Goal: Transaction & Acquisition: Obtain resource

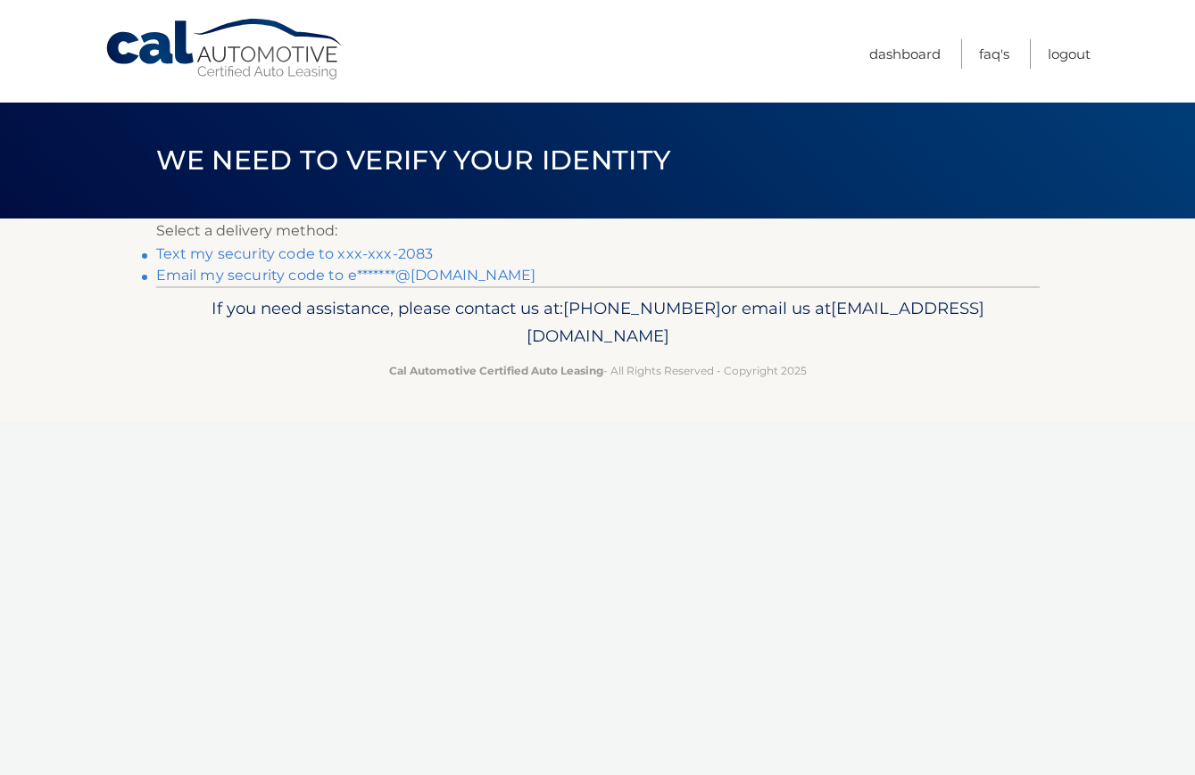
click at [294, 251] on link "Text my security code to xxx-xxx-2083" at bounding box center [295, 253] width 278 height 17
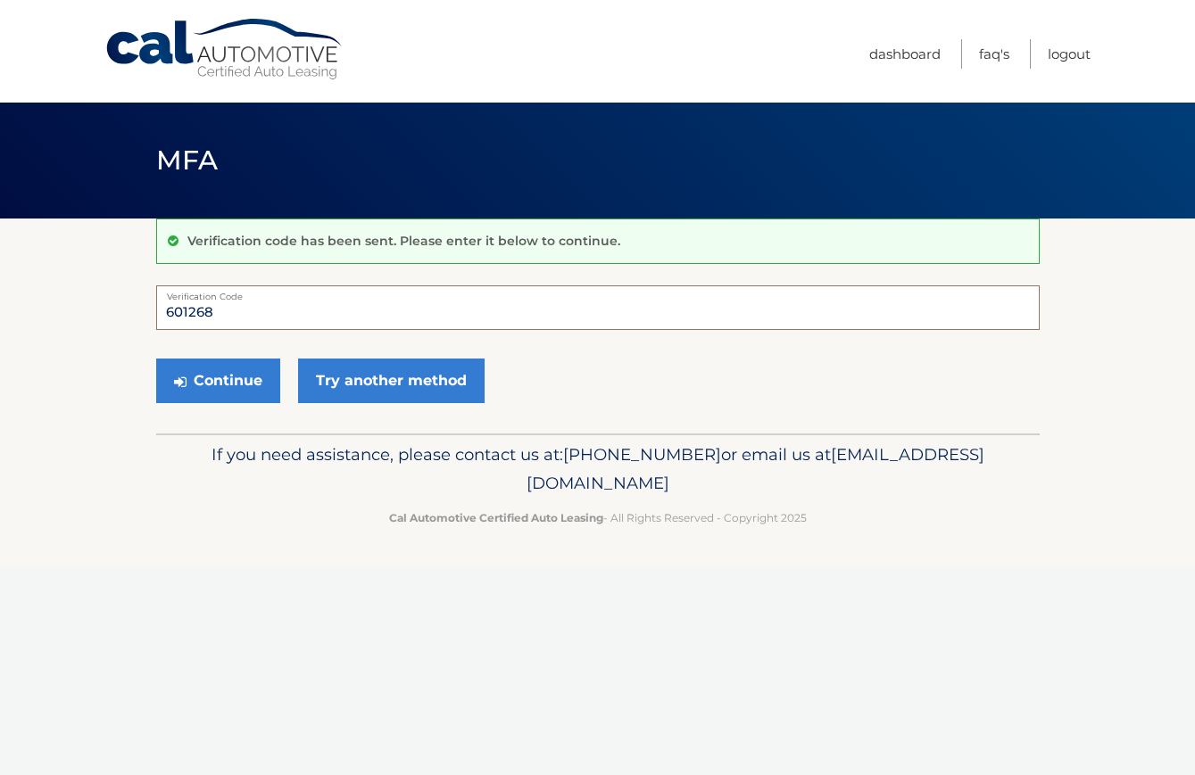
type input "601268"
click at [217, 380] on button "Continue" at bounding box center [218, 381] width 124 height 45
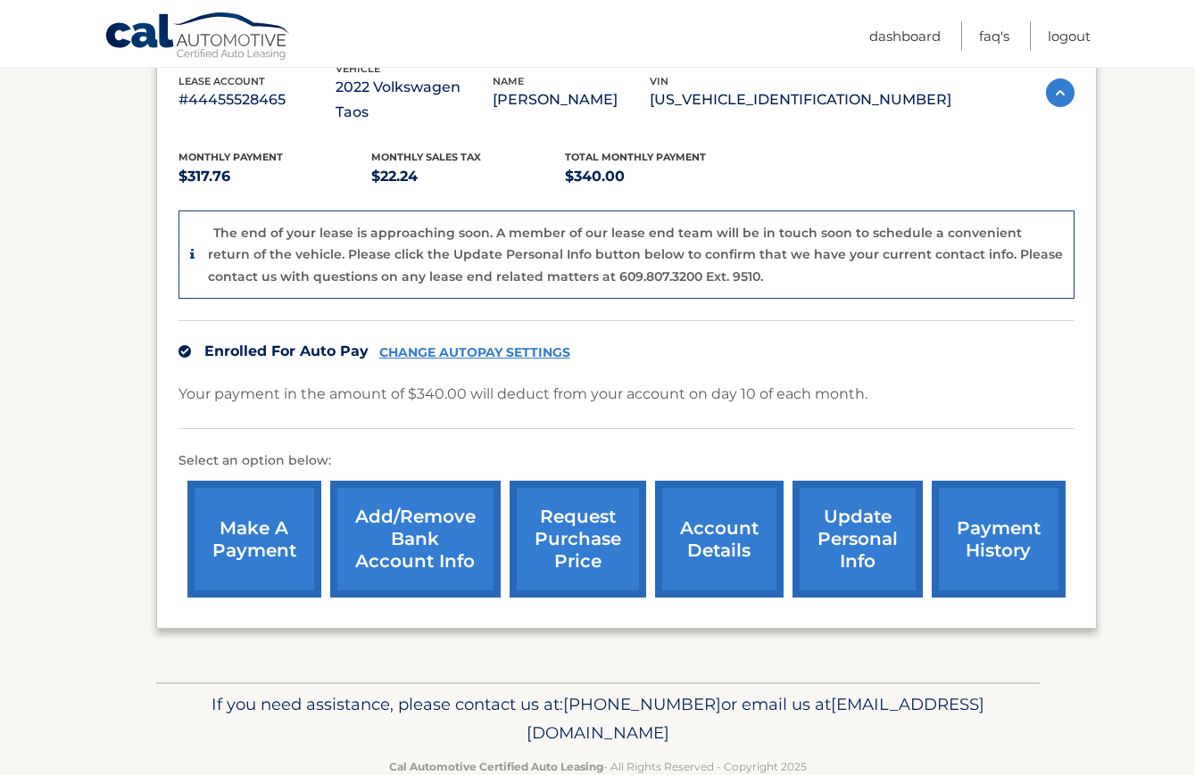
scroll to position [339, 0]
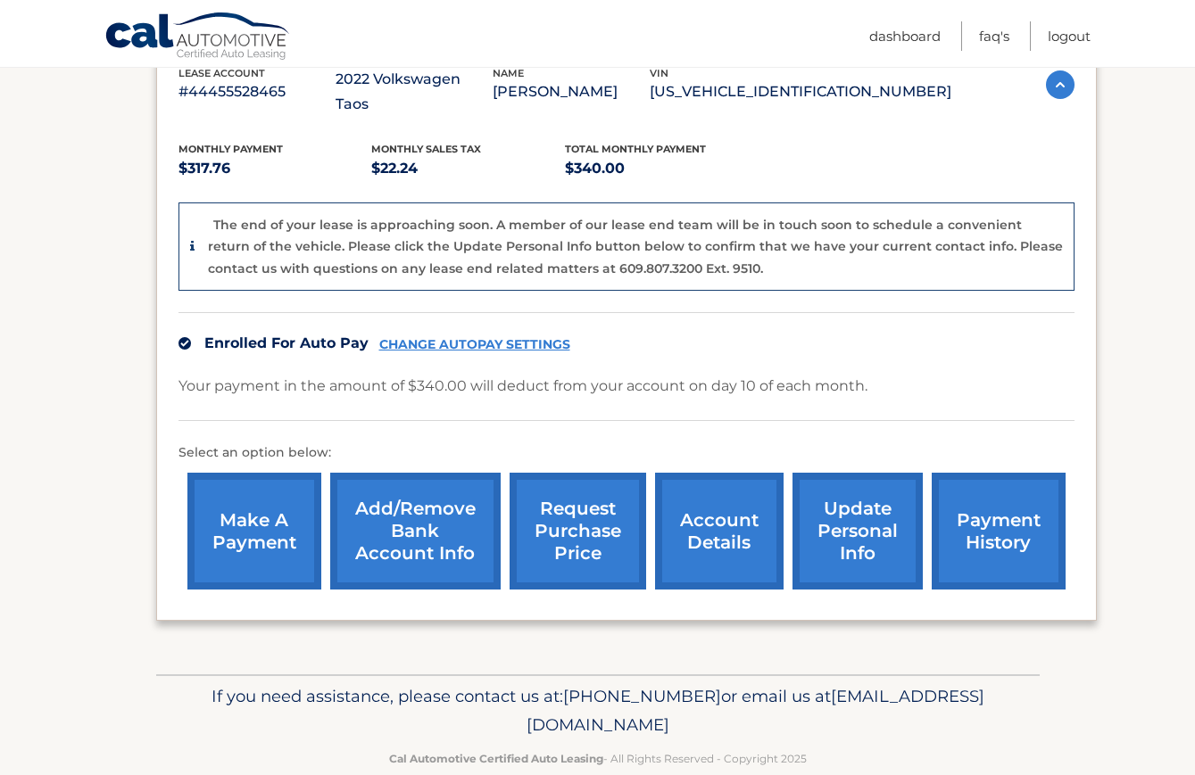
click at [601, 529] on link "request purchase price" at bounding box center [578, 531] width 137 height 117
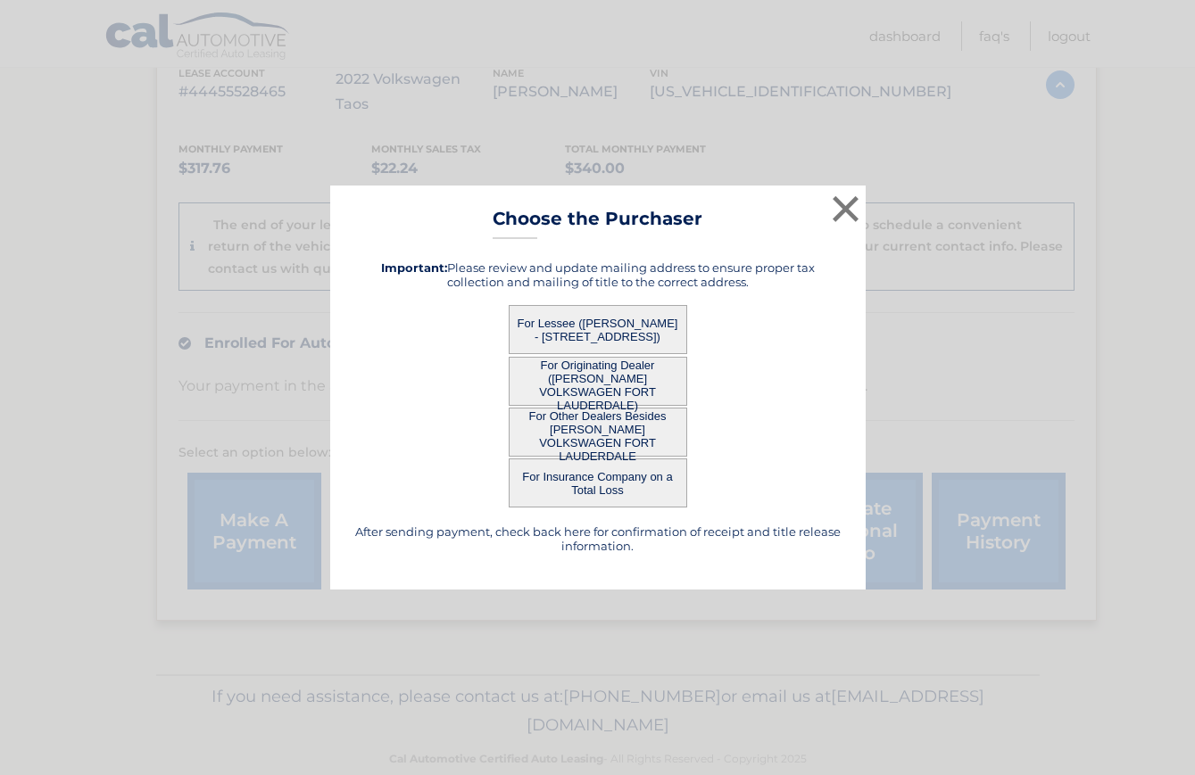
click at [580, 372] on button "For Originating Dealer ([PERSON_NAME] VOLKSWAGEN FORT LAUDERDALE)" at bounding box center [598, 381] width 178 height 49
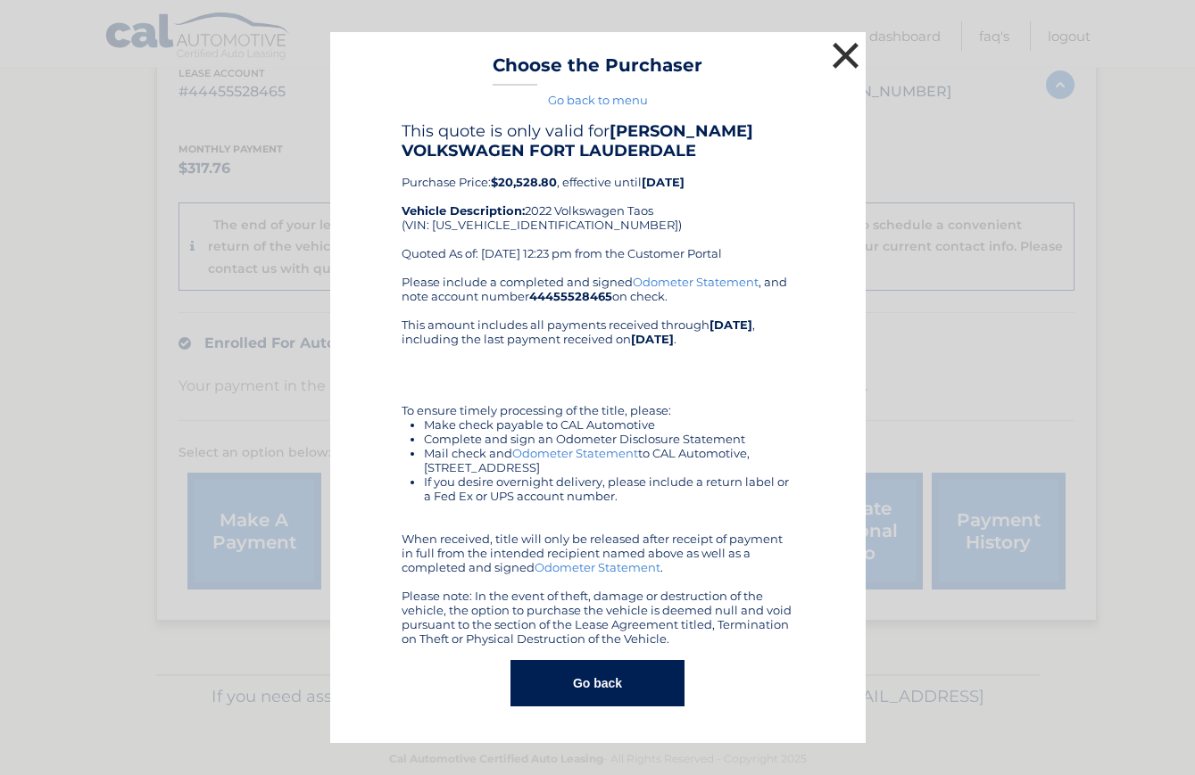
click at [845, 62] on button "×" at bounding box center [846, 55] width 36 height 36
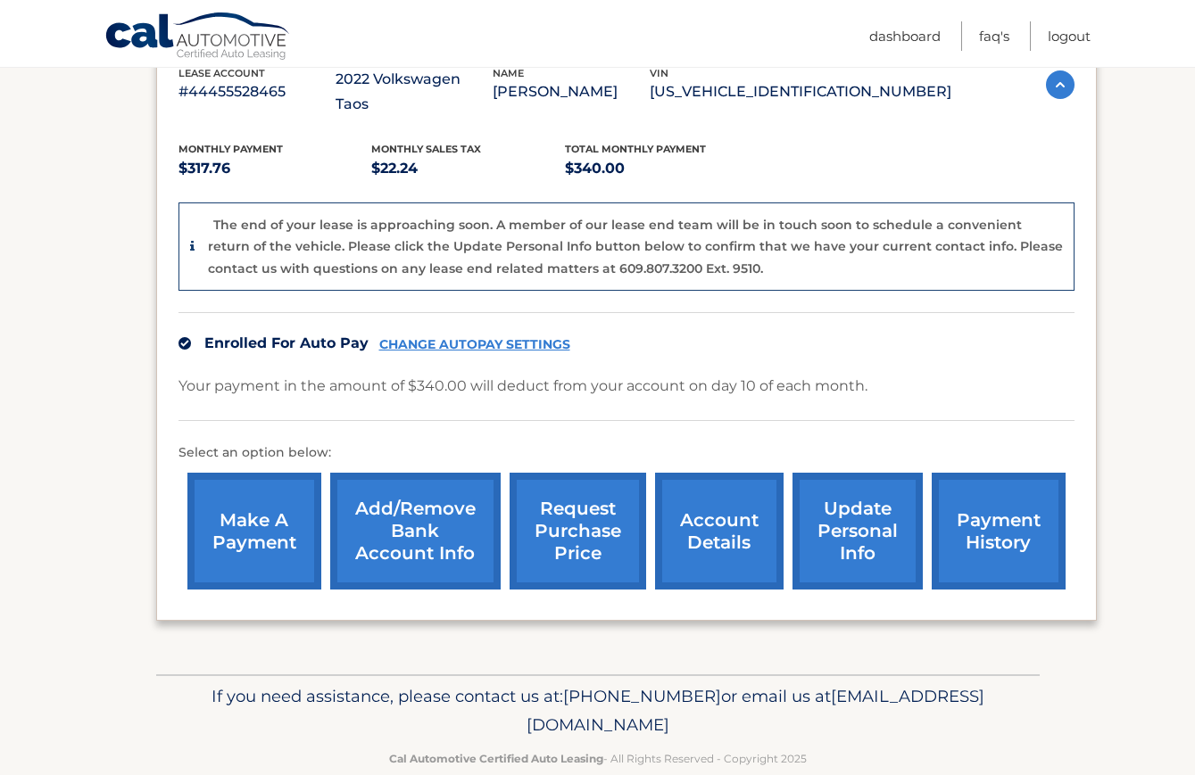
click at [561, 491] on link "request purchase price" at bounding box center [578, 531] width 137 height 117
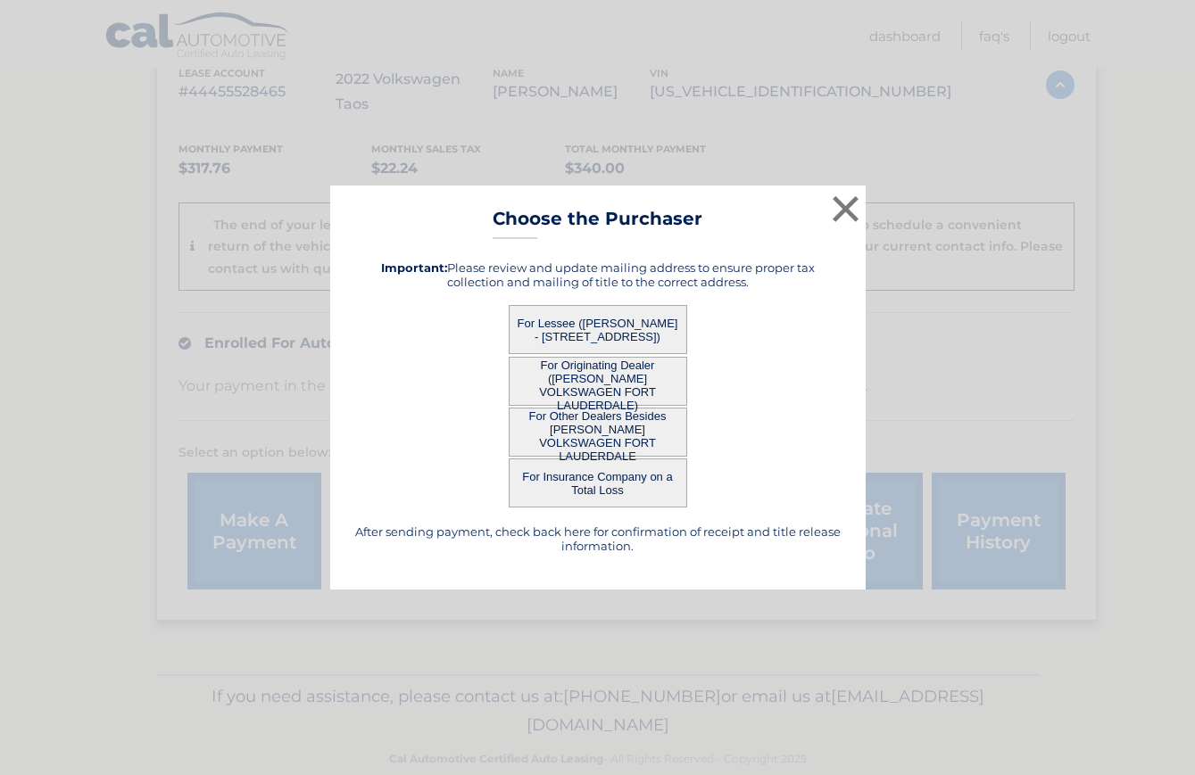
click at [633, 332] on button "For Lessee (EZRA KATZ - 3710 NW 113TH AVE, , CORAL SPRINGS, FL 33065)" at bounding box center [598, 329] width 178 height 49
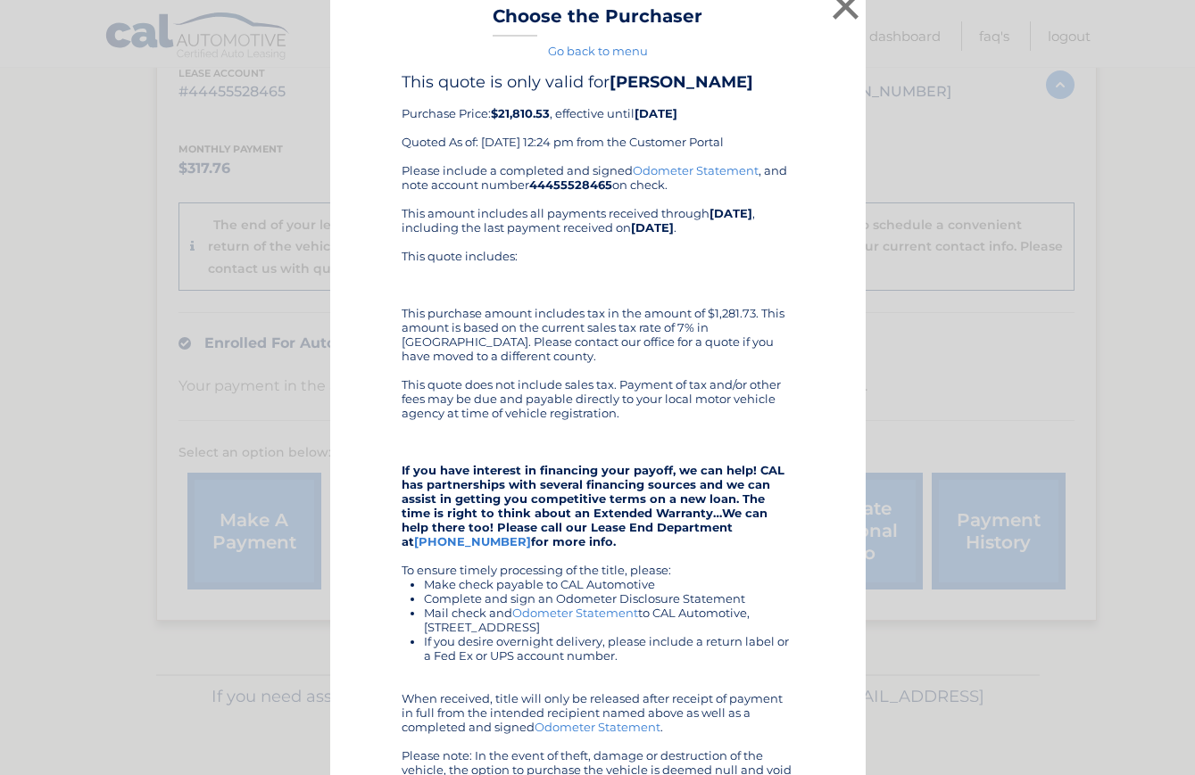
scroll to position [31, 0]
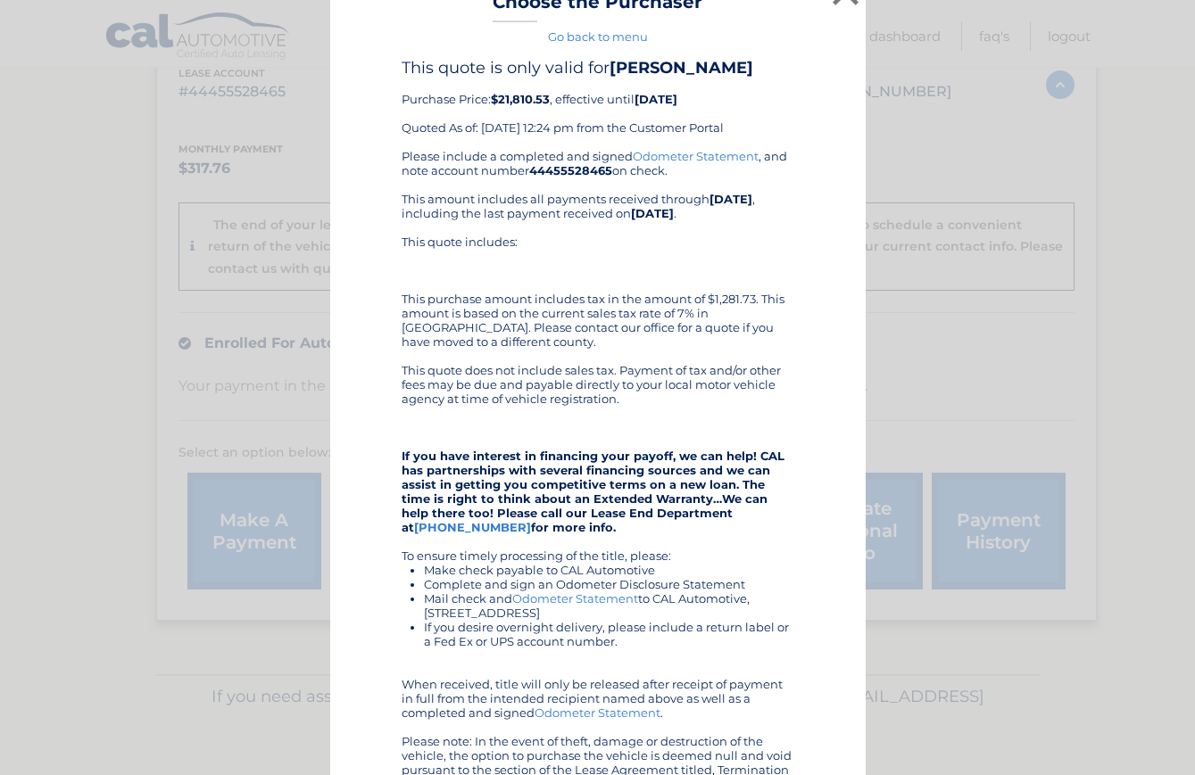
drag, startPoint x: 644, startPoint y: 396, endPoint x: 494, endPoint y: 344, distance: 158.6
click at [494, 344] on div "Please include a completed and signed Odometer Statement , and note account num…" at bounding box center [598, 470] width 393 height 643
click at [494, 344] on div "This quote includes: This purchase amount includes tax in the amount of $1,281.…" at bounding box center [598, 292] width 393 height 114
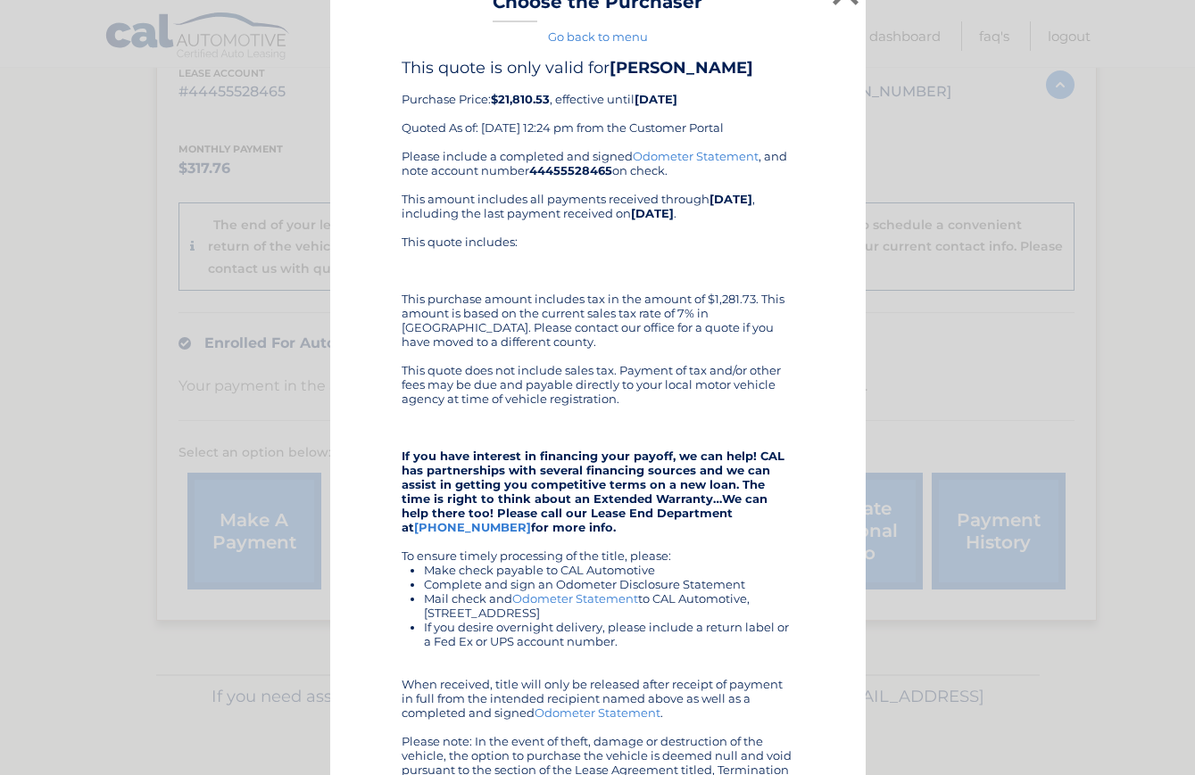
click at [529, 392] on div "Please include a completed and signed Odometer Statement , and note account num…" at bounding box center [598, 470] width 393 height 643
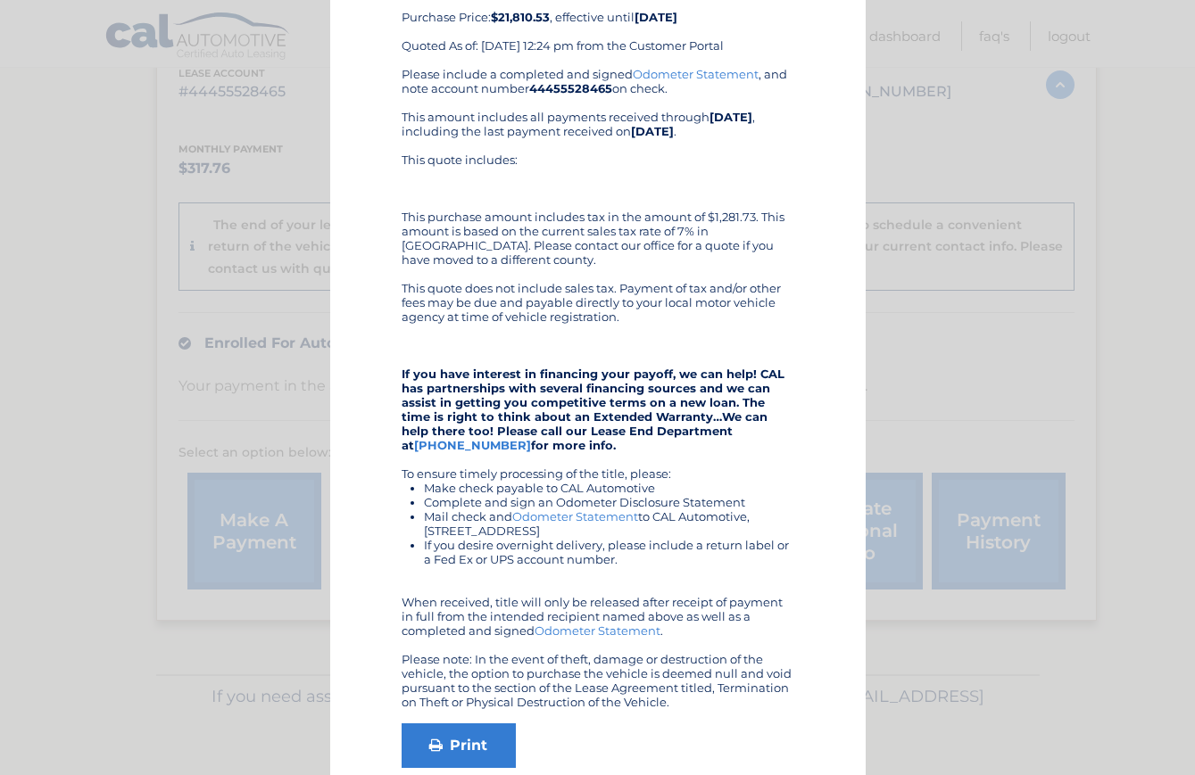
scroll to position [129, 0]
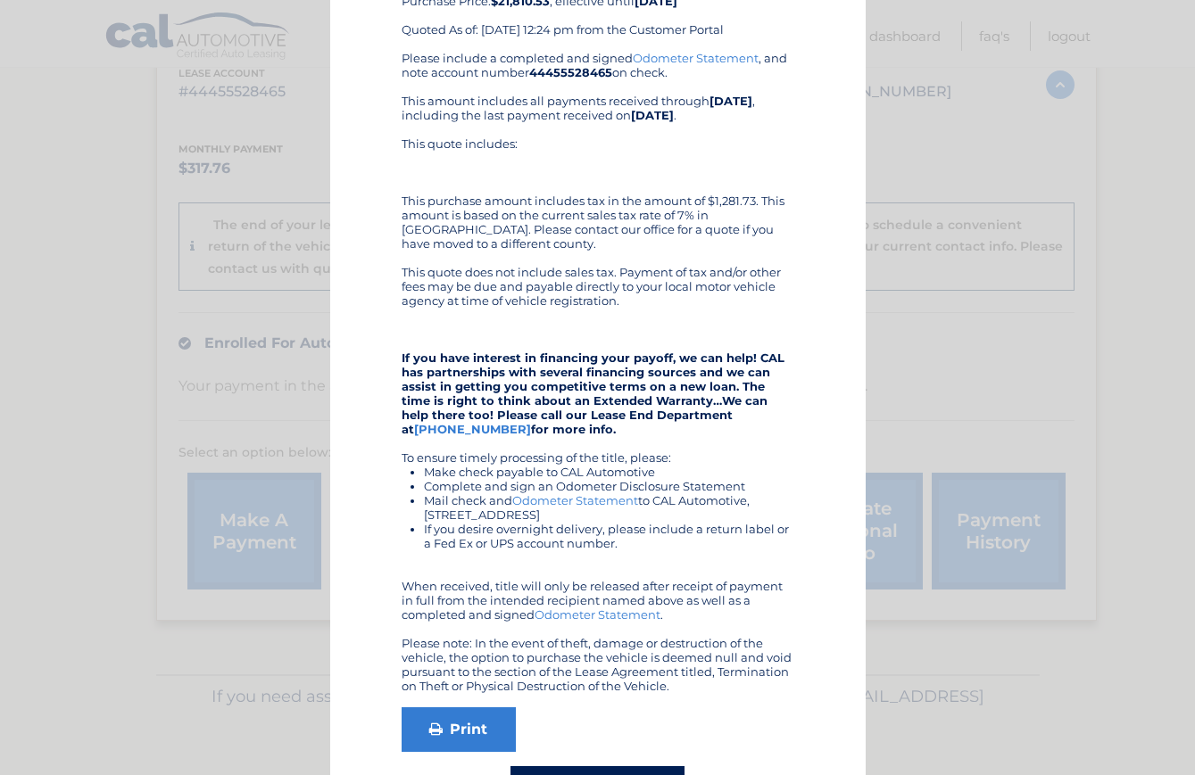
drag, startPoint x: 558, startPoint y: 429, endPoint x: 510, endPoint y: 464, distance: 58.7
click at [510, 464] on div "Please include a completed and signed Odometer Statement , and note account num…" at bounding box center [598, 372] width 393 height 643
click at [510, 465] on li "Make check payable to CAL Automotive" at bounding box center [609, 472] width 370 height 14
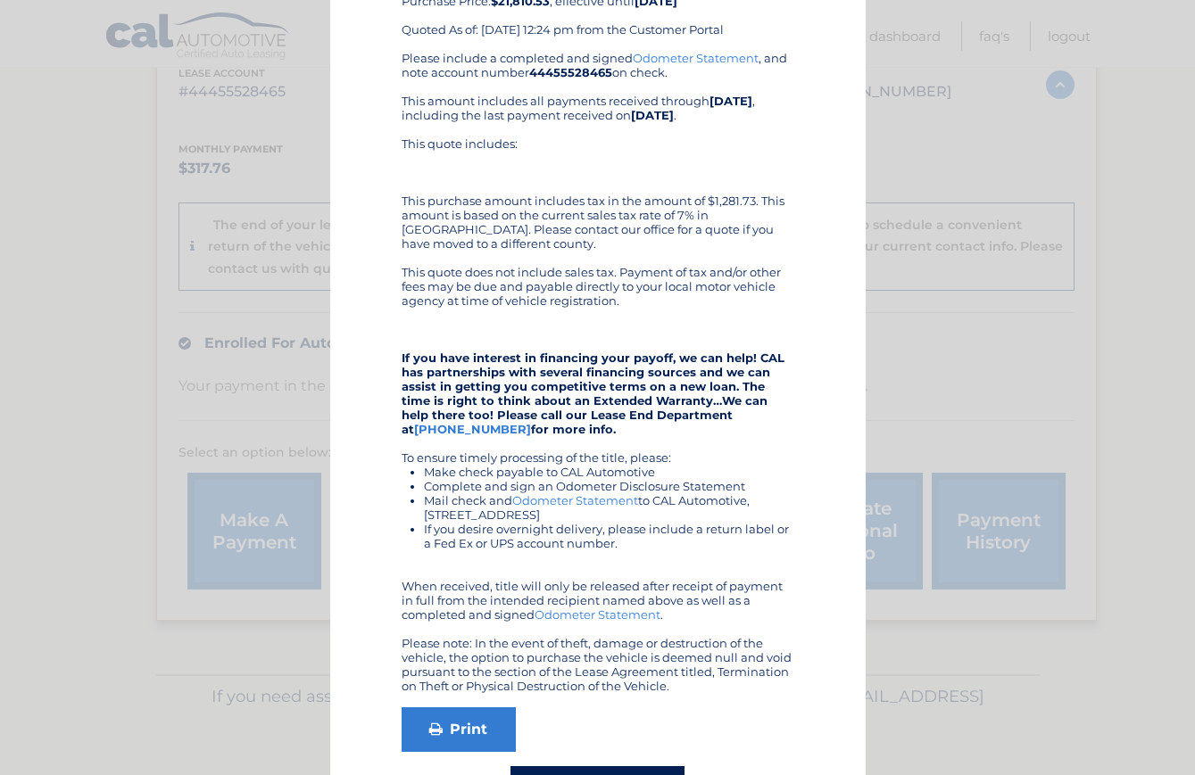
click at [469, 479] on li "Complete and sign an Odometer Disclosure Statement" at bounding box center [609, 486] width 370 height 14
click at [427, 494] on li "Mail check and Odometer Statement to CAL Automotive, 4556 South Broad Street Ya…" at bounding box center [609, 507] width 370 height 29
drag, startPoint x: 629, startPoint y: 555, endPoint x: 464, endPoint y: 554, distance: 165.1
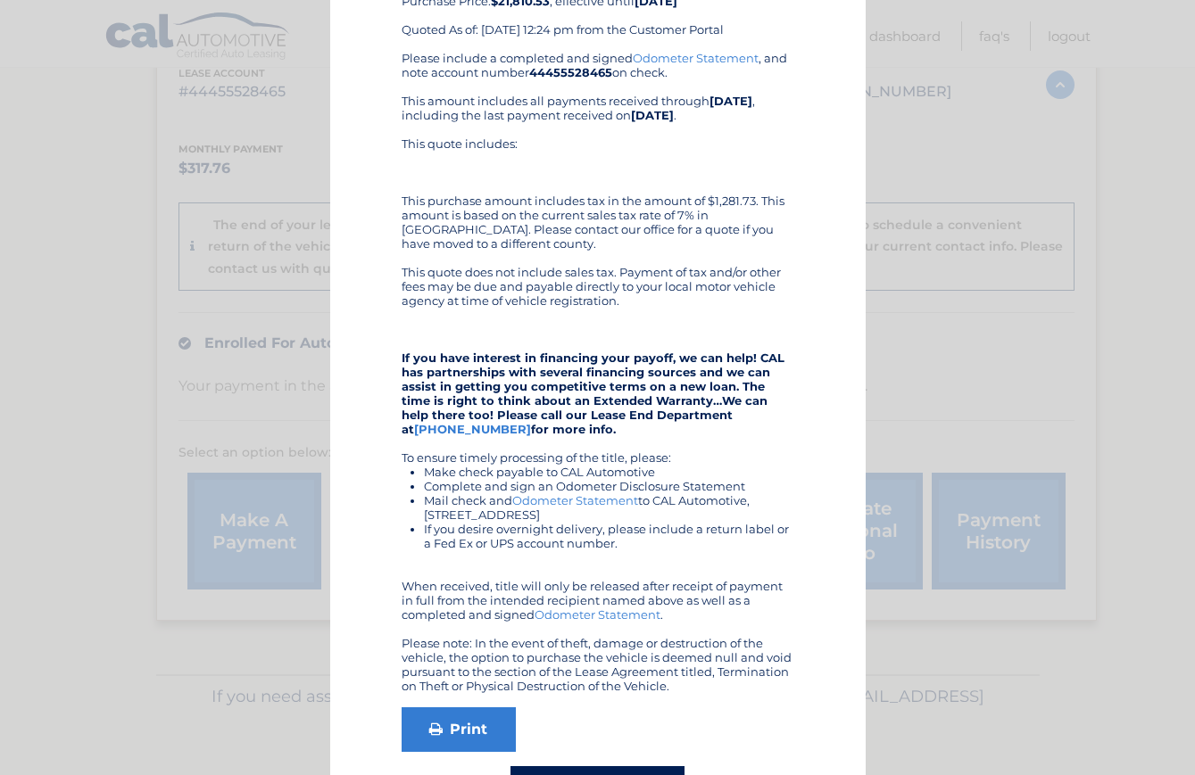
click at [464, 554] on div "Please include a completed and signed Odometer Statement , and note account num…" at bounding box center [598, 372] width 393 height 643
drag, startPoint x: 427, startPoint y: 629, endPoint x: 413, endPoint y: 626, distance: 13.7
click at [413, 626] on div "Please include a completed and signed Odometer Statement , and note account num…" at bounding box center [598, 372] width 393 height 643
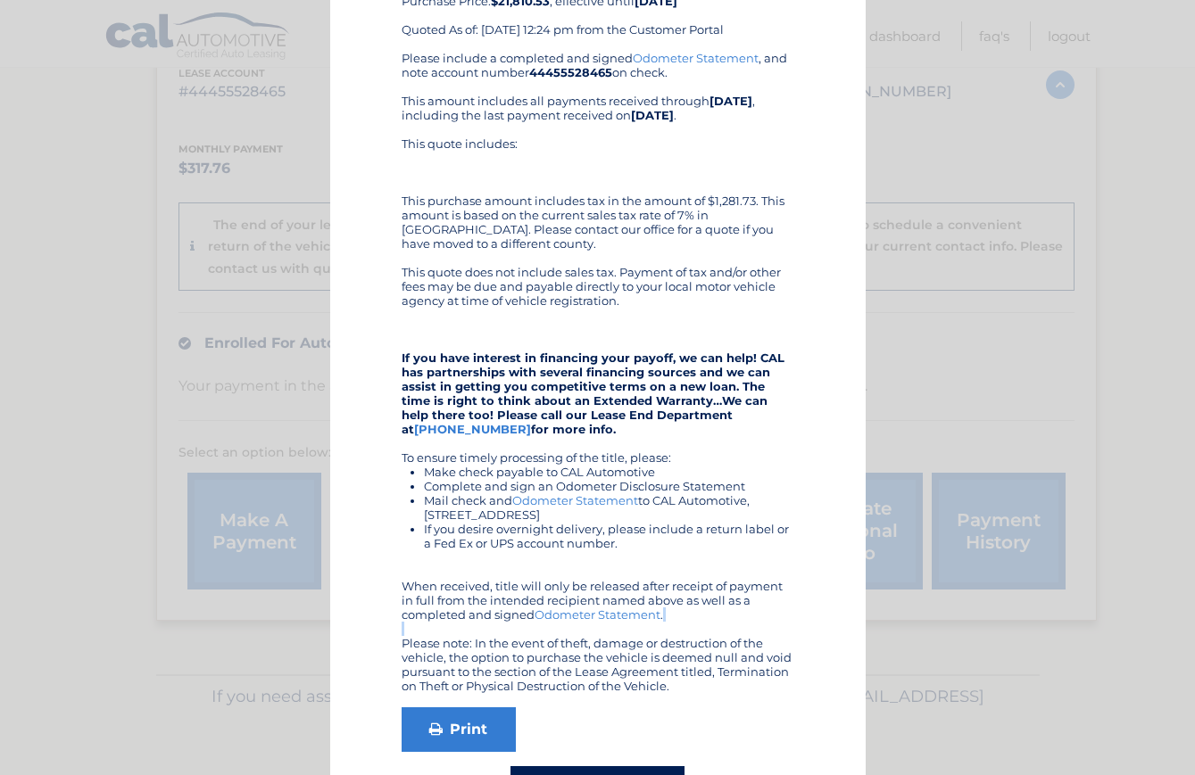
click at [413, 626] on div "Please include a completed and signed Odometer Statement , and note account num…" at bounding box center [598, 372] width 393 height 643
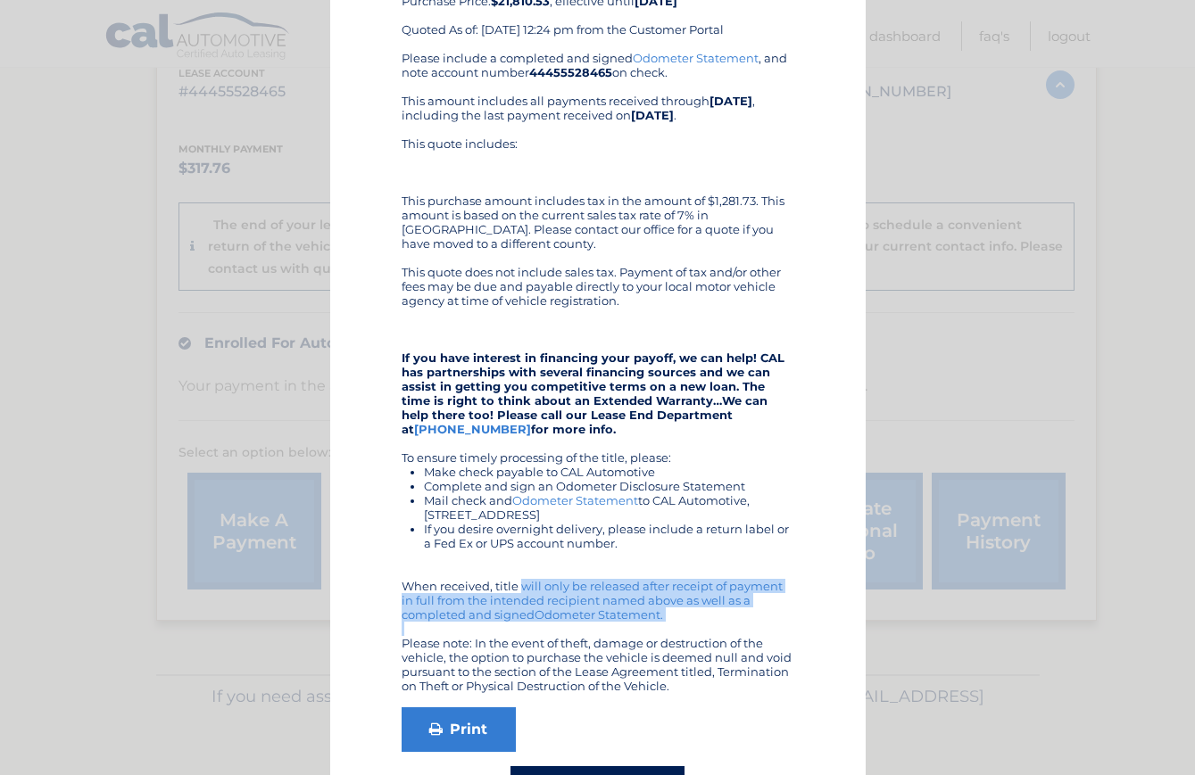
drag, startPoint x: 425, startPoint y: 629, endPoint x: 408, endPoint y: 581, distance: 51.1
click at [408, 581] on div "Please include a completed and signed Odometer Statement , and note account num…" at bounding box center [598, 372] width 393 height 643
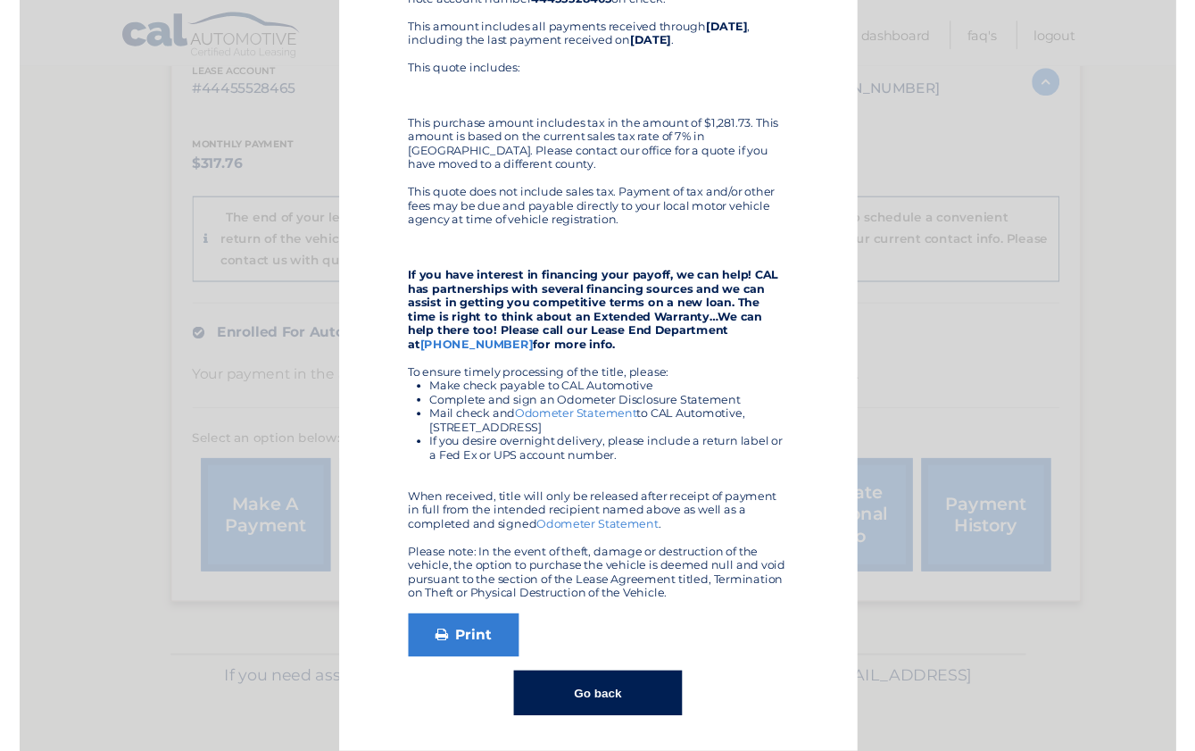
scroll to position [203, 0]
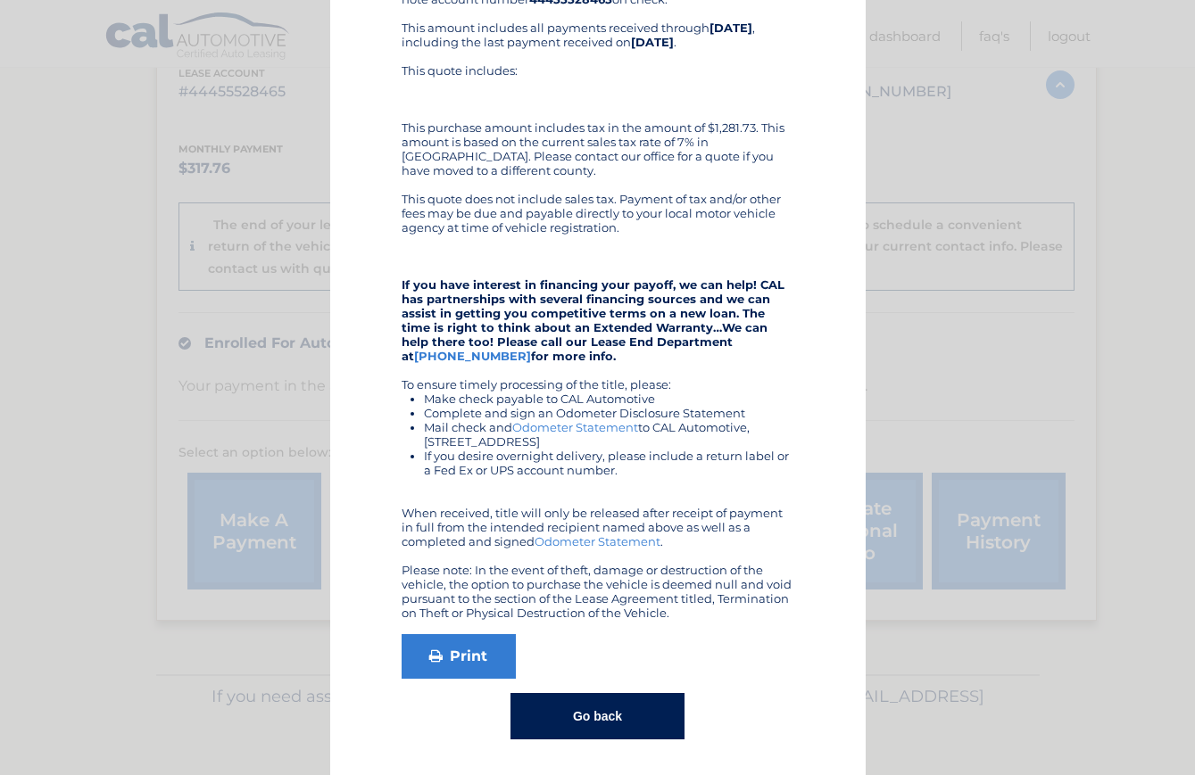
click at [575, 543] on link "Odometer Statement" at bounding box center [598, 542] width 126 height 14
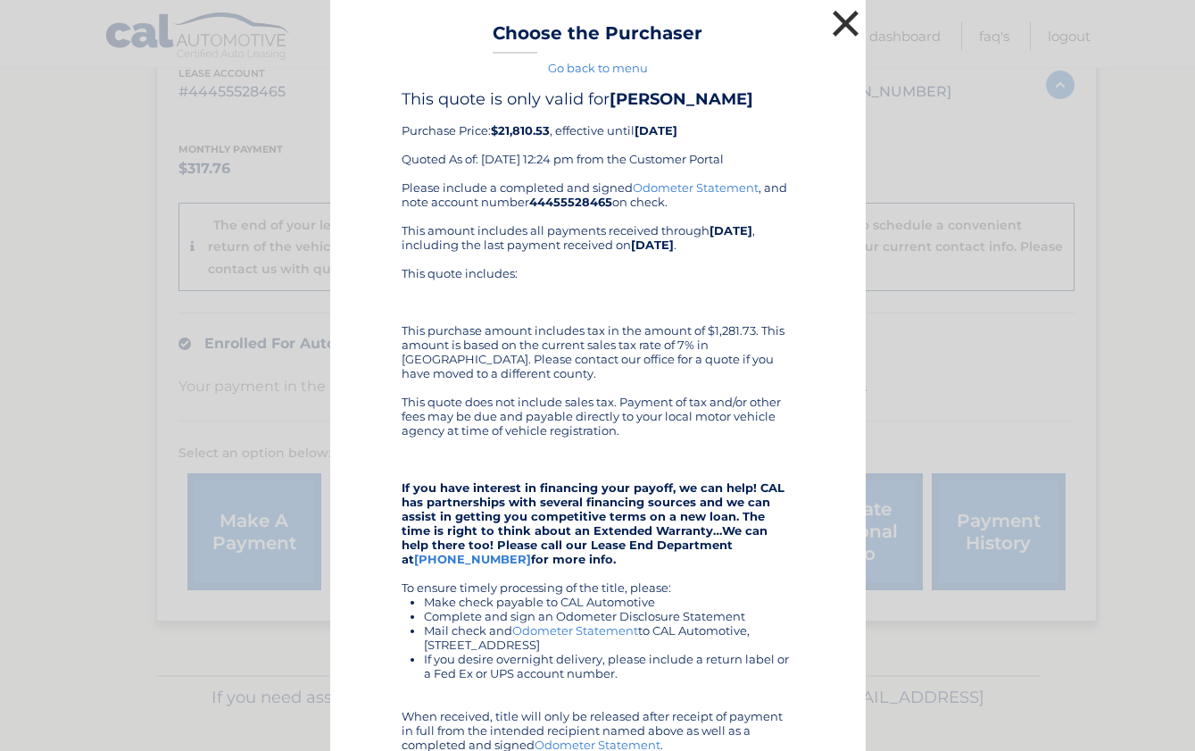
scroll to position [0, 0]
click at [852, 27] on button "×" at bounding box center [846, 23] width 36 height 36
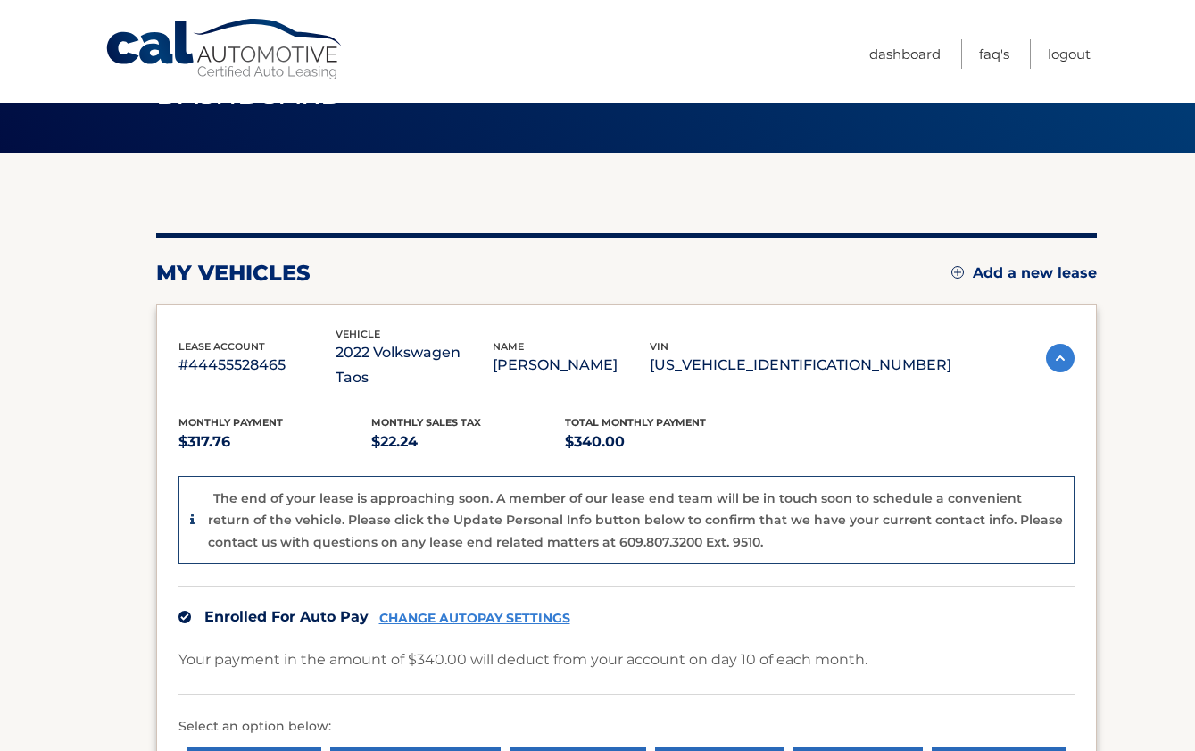
scroll to position [75, 0]
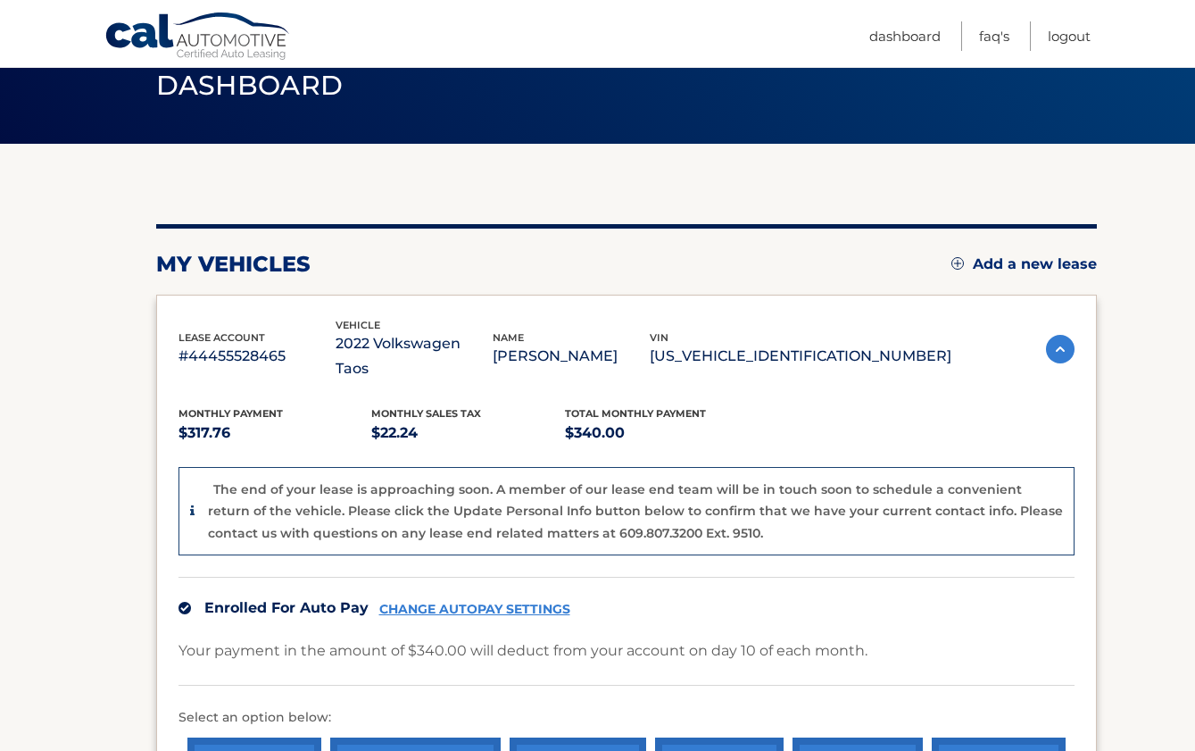
drag, startPoint x: 368, startPoint y: 342, endPoint x: 506, endPoint y: 344, distance: 138.3
click at [506, 344] on div "lease account #44455528465 vehicle 2022 Volkswagen Taos name EZRA KATZ vin 3VVT…" at bounding box center [564, 349] width 773 height 65
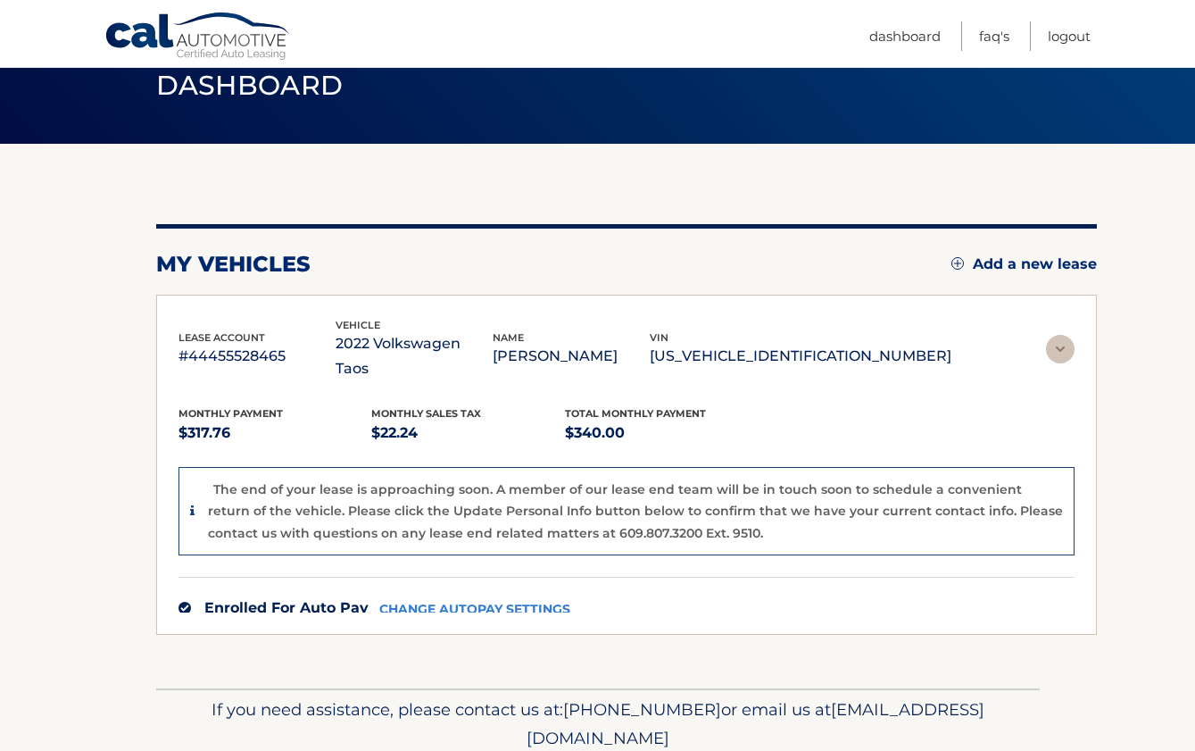
scroll to position [0, 0]
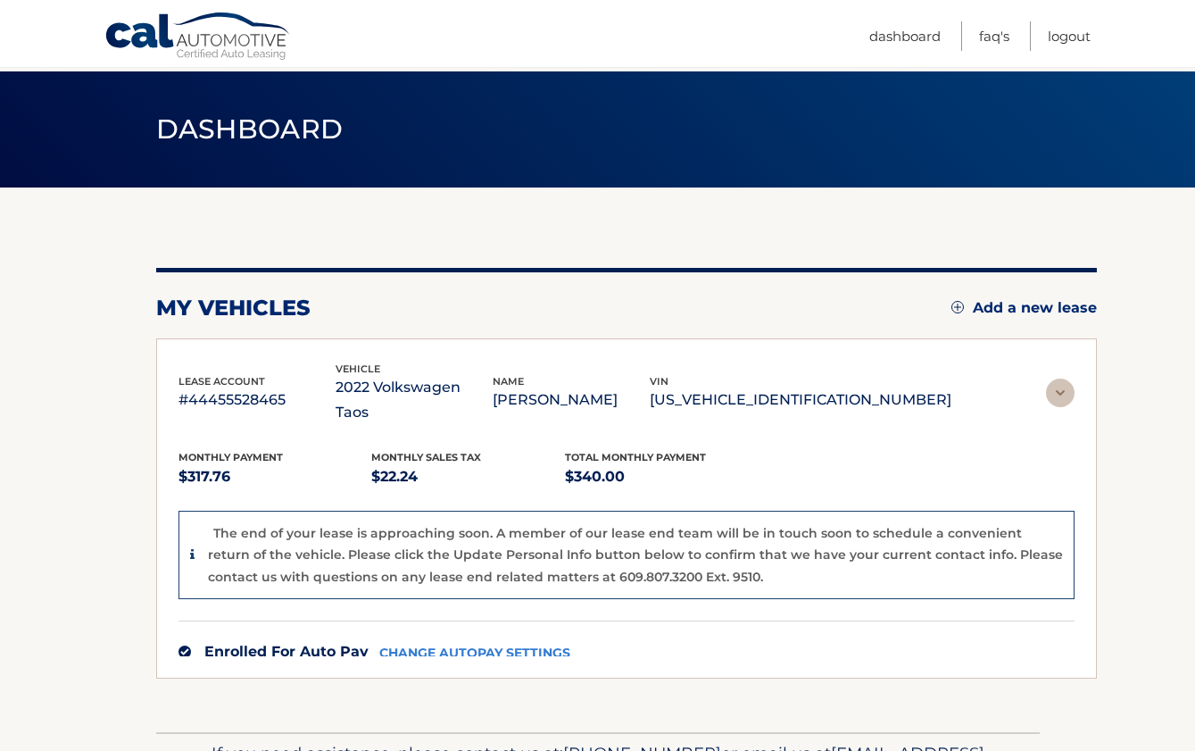
click at [506, 344] on div "my vehicles Add a new lease lease account #44455528465 vehicle 2022 Volkswagen …" at bounding box center [626, 473] width 941 height 411
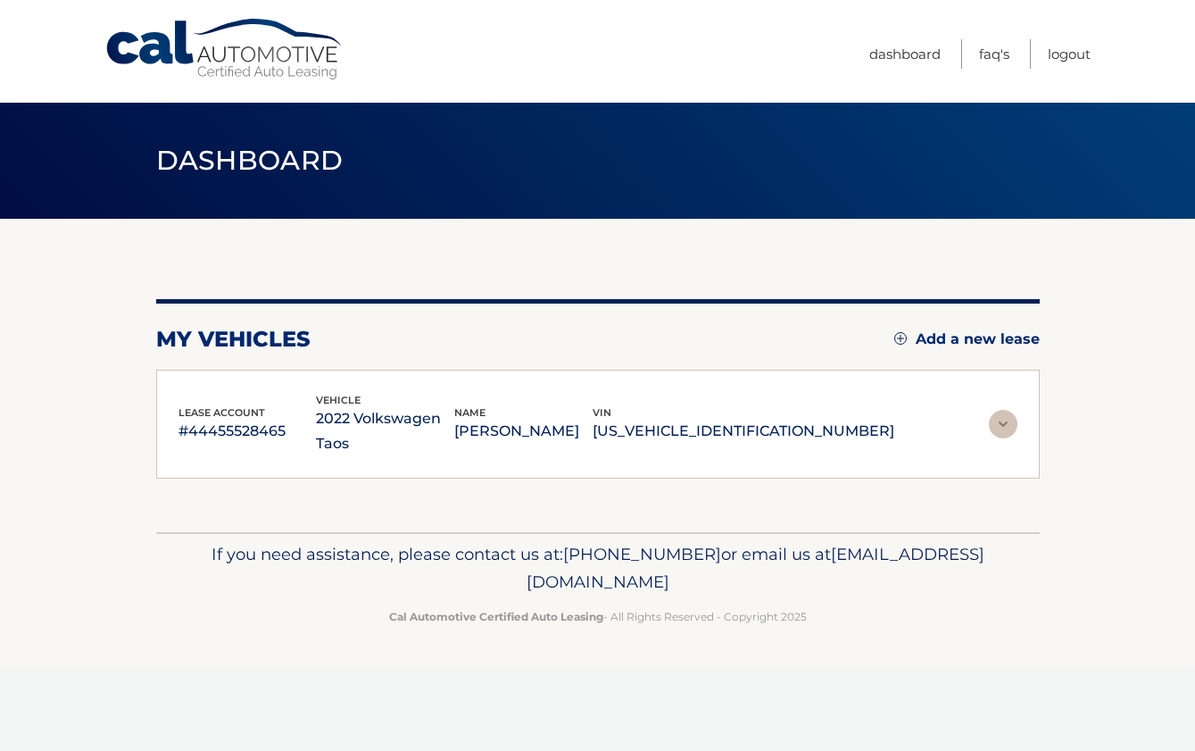
drag, startPoint x: 518, startPoint y: 418, endPoint x: 358, endPoint y: 419, distance: 159.7
click at [358, 419] on p "2022 Volkswagen Taos" at bounding box center [385, 431] width 138 height 50
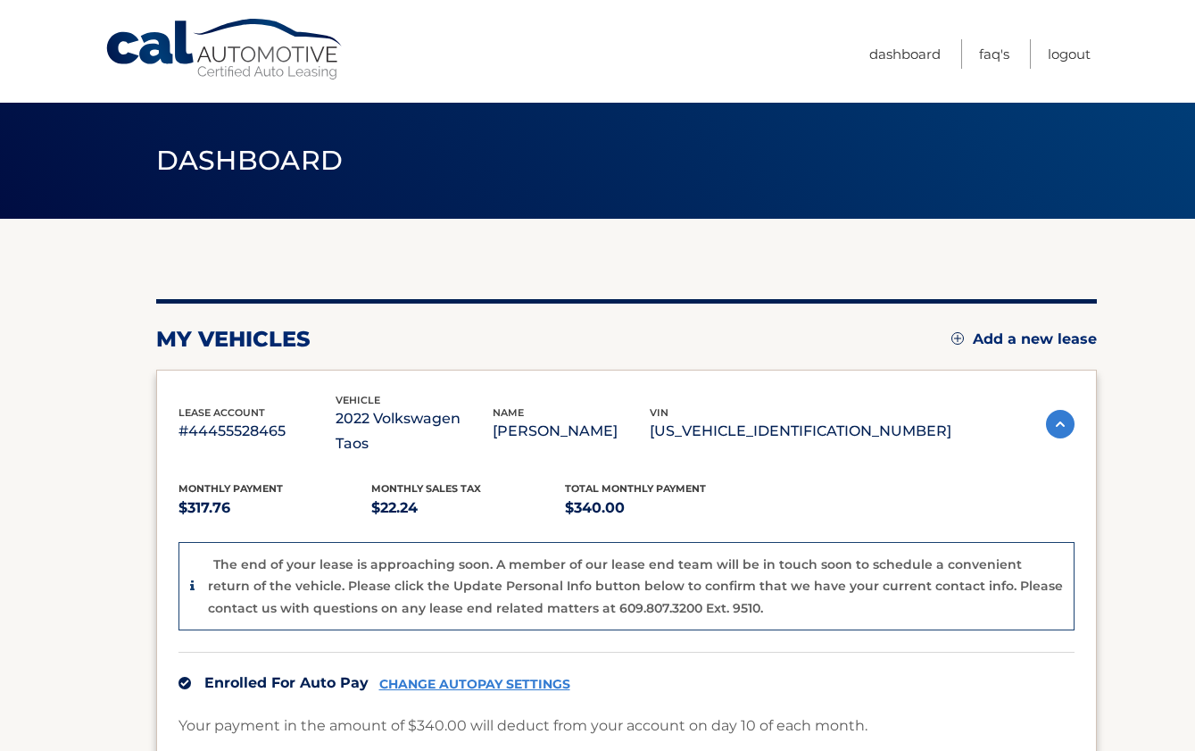
copy p "2022 Volkswagen Taos"
click at [770, 480] on div "Monthly Payment $317.76 Monthly sales Tax $22.24 Total Monthly Payment $340.00" at bounding box center [564, 500] width 773 height 40
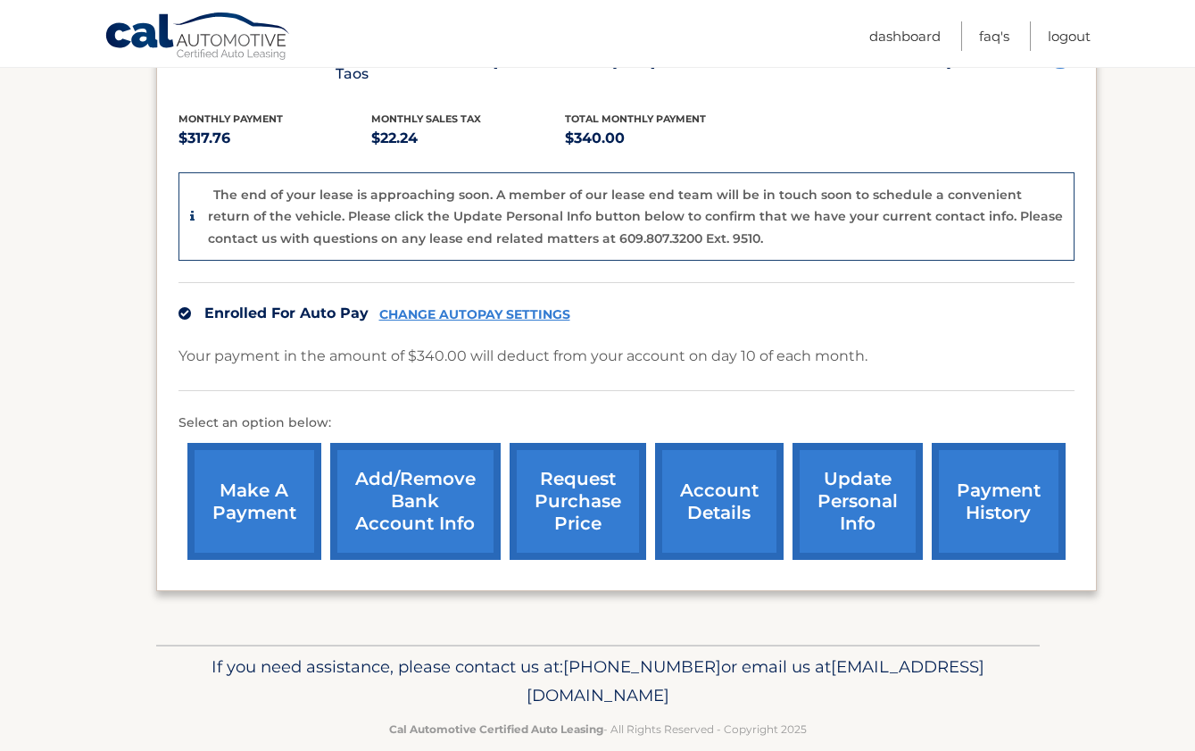
scroll to position [369, 0]
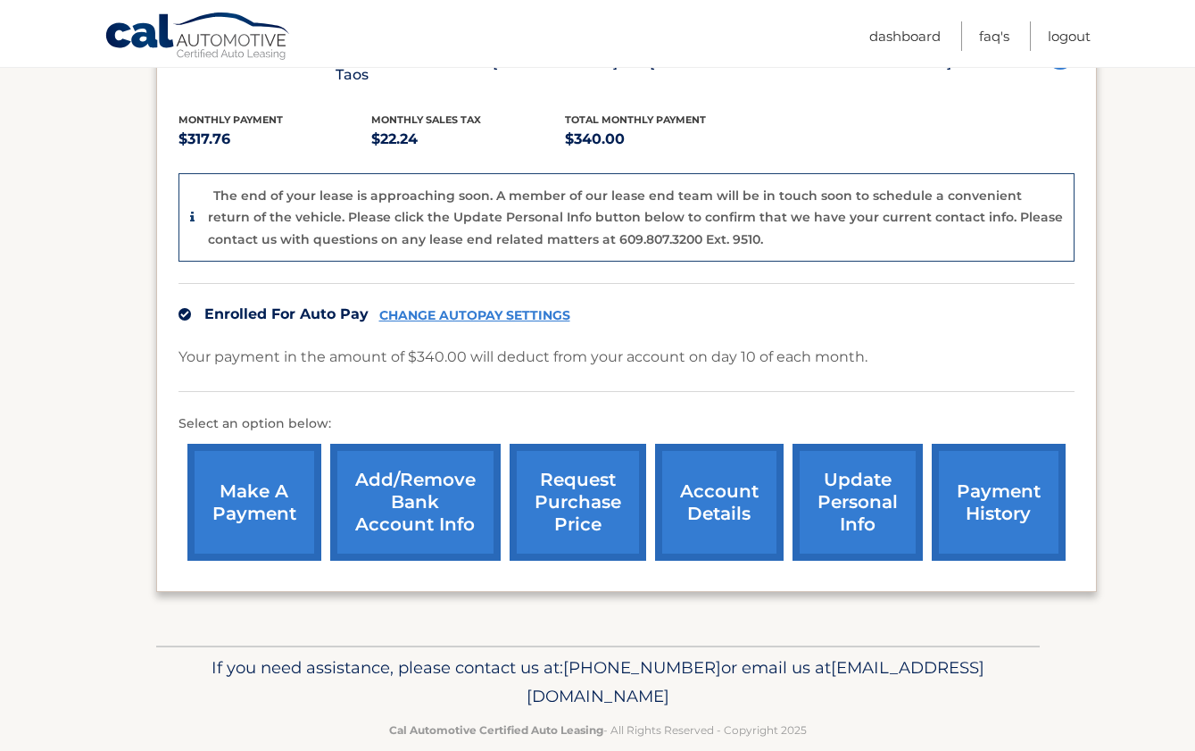
click at [560, 489] on link "request purchase price" at bounding box center [578, 502] width 137 height 117
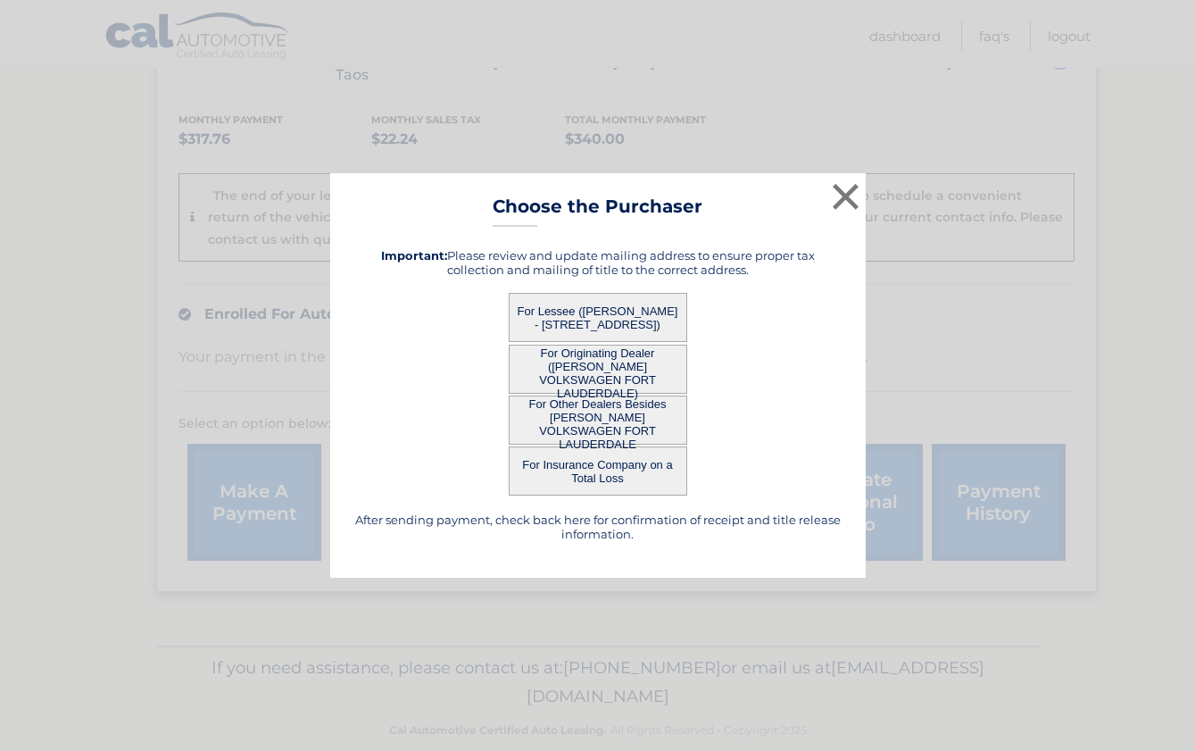
click at [630, 313] on button "For Lessee (EZRA KATZ - 3710 NW 113TH AVE, , CORAL SPRINGS, FL 33065)" at bounding box center [598, 317] width 178 height 49
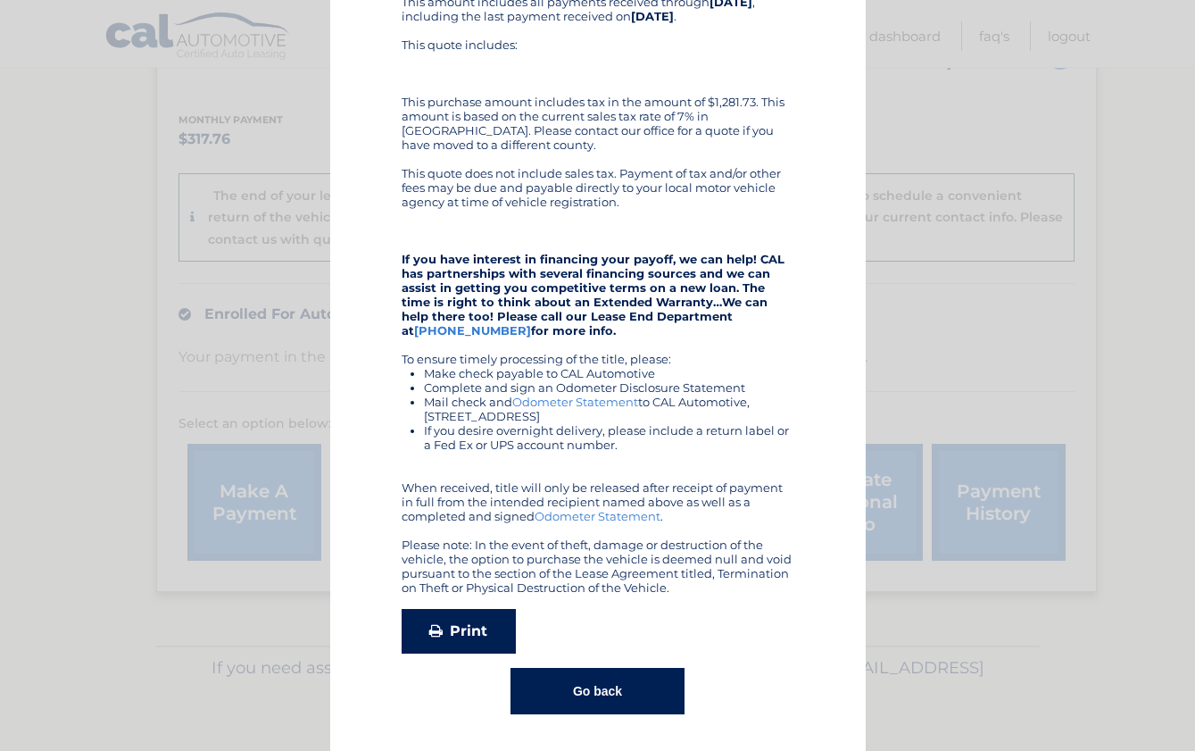
scroll to position [228, 0]
click at [457, 656] on div "This quote is only valid for EZRA KATZ Purchase Price: $21,810.53 , effective u…" at bounding box center [597, 288] width 491 height 853
click at [464, 643] on link "Print" at bounding box center [459, 632] width 114 height 45
click at [602, 687] on button "Go back" at bounding box center [597, 691] width 174 height 46
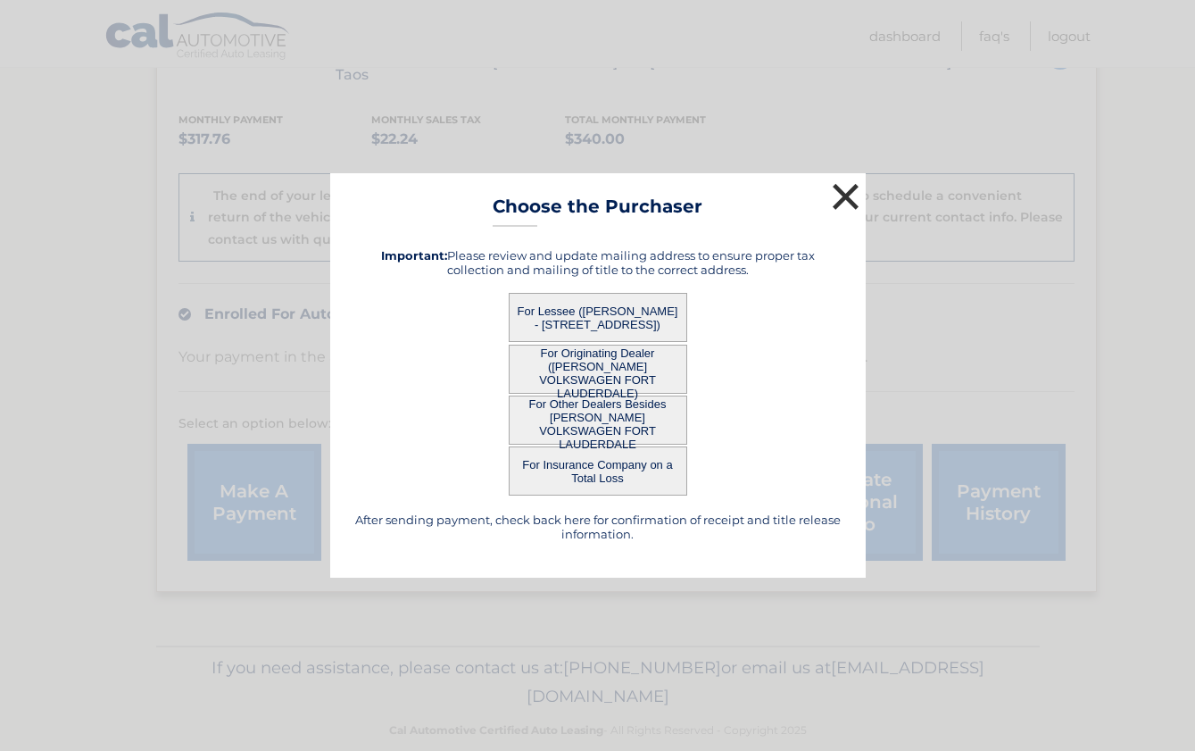
click at [850, 183] on button "×" at bounding box center [846, 196] width 36 height 36
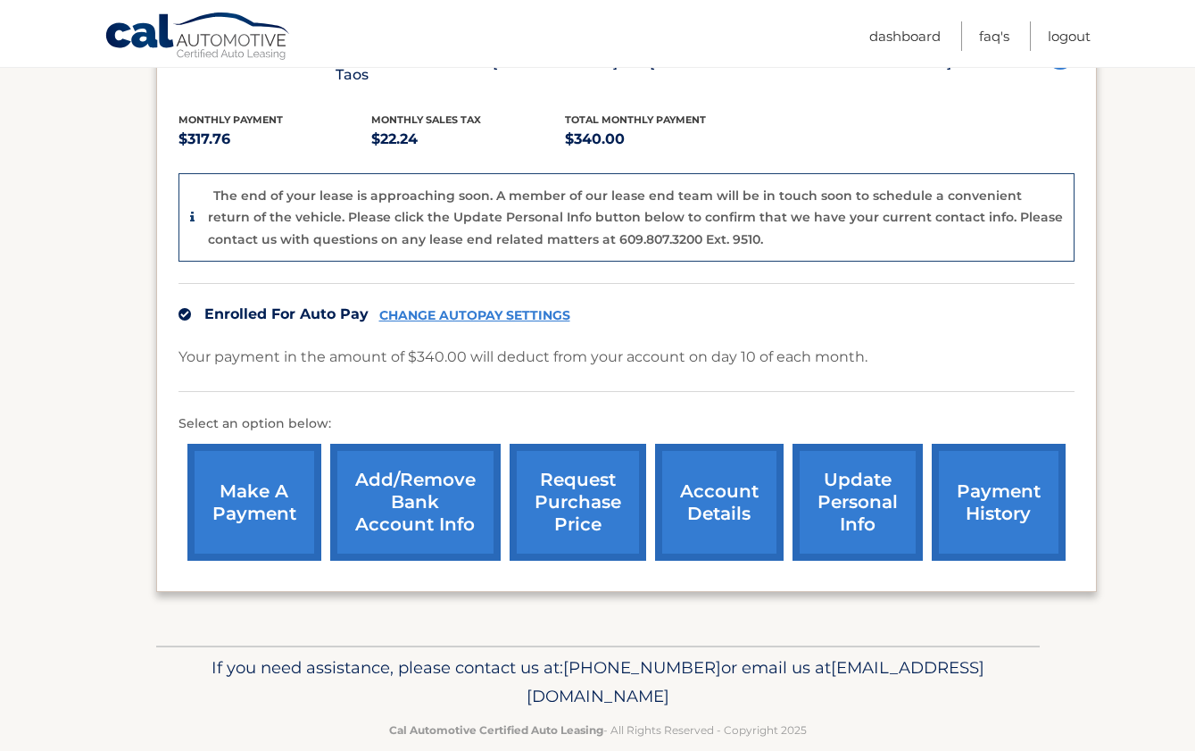
click at [710, 482] on link "account details" at bounding box center [719, 502] width 129 height 117
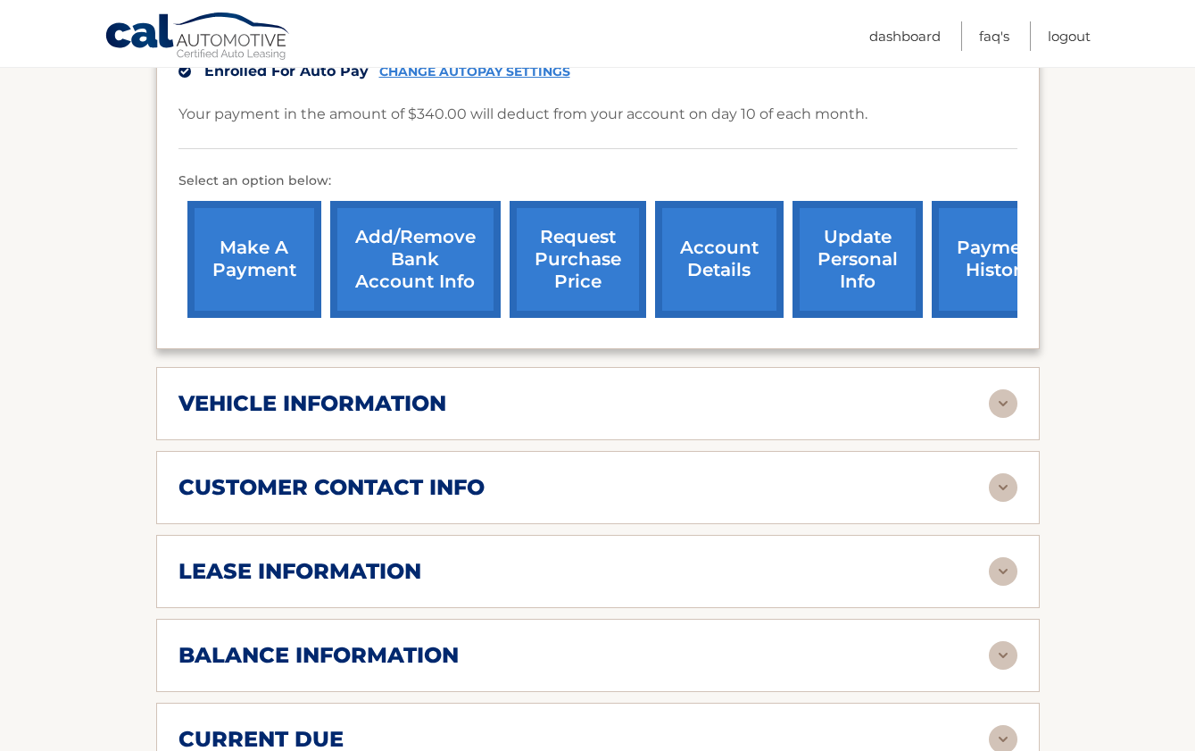
scroll to position [528, 0]
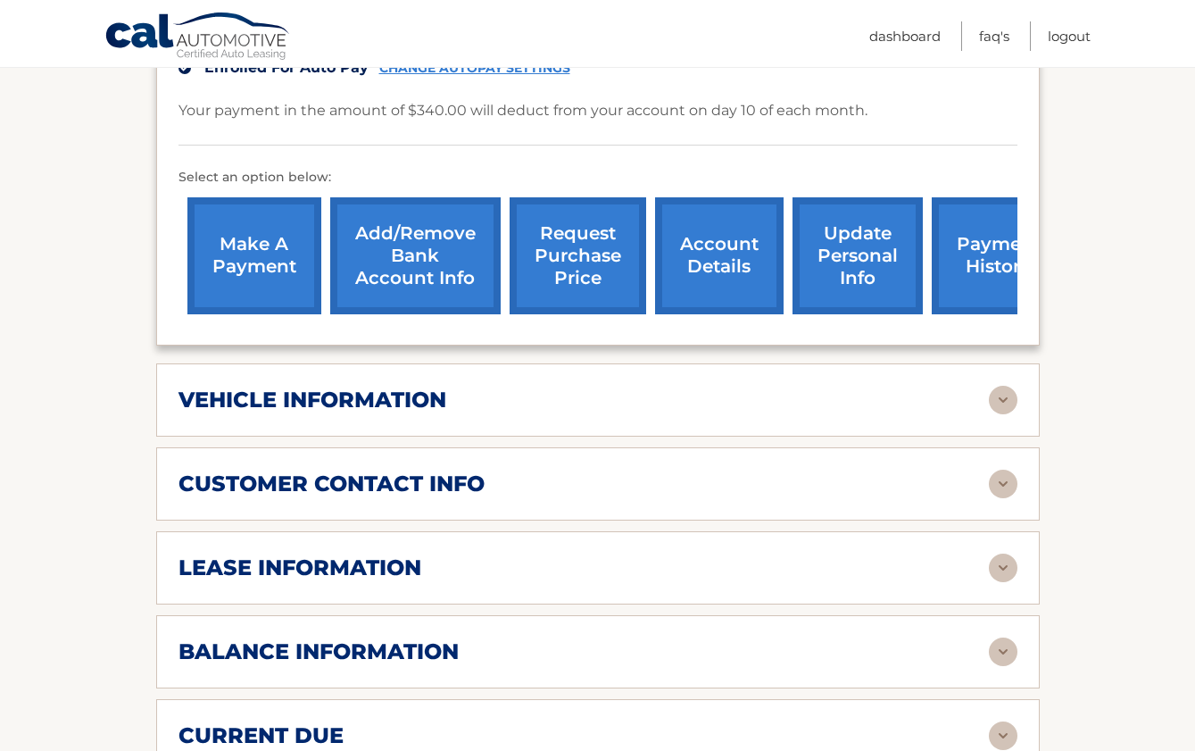
click at [993, 553] on img at bounding box center [1003, 567] width 29 height 29
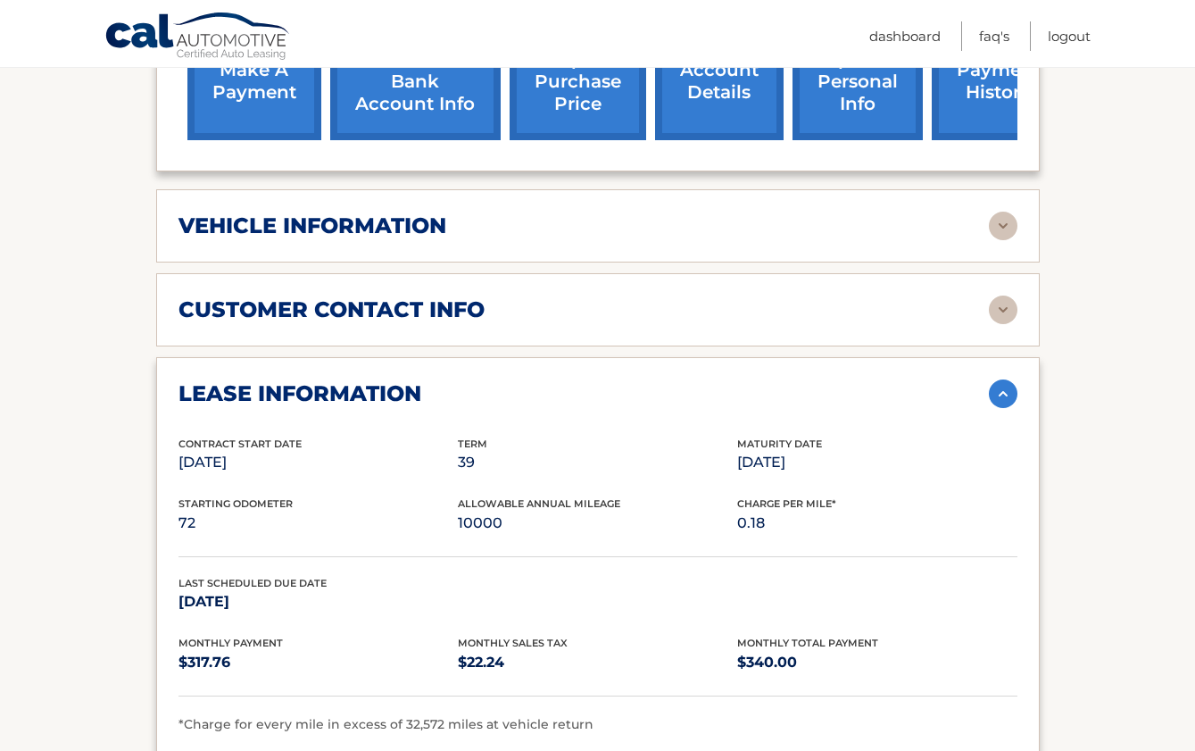
scroll to position [710, 0]
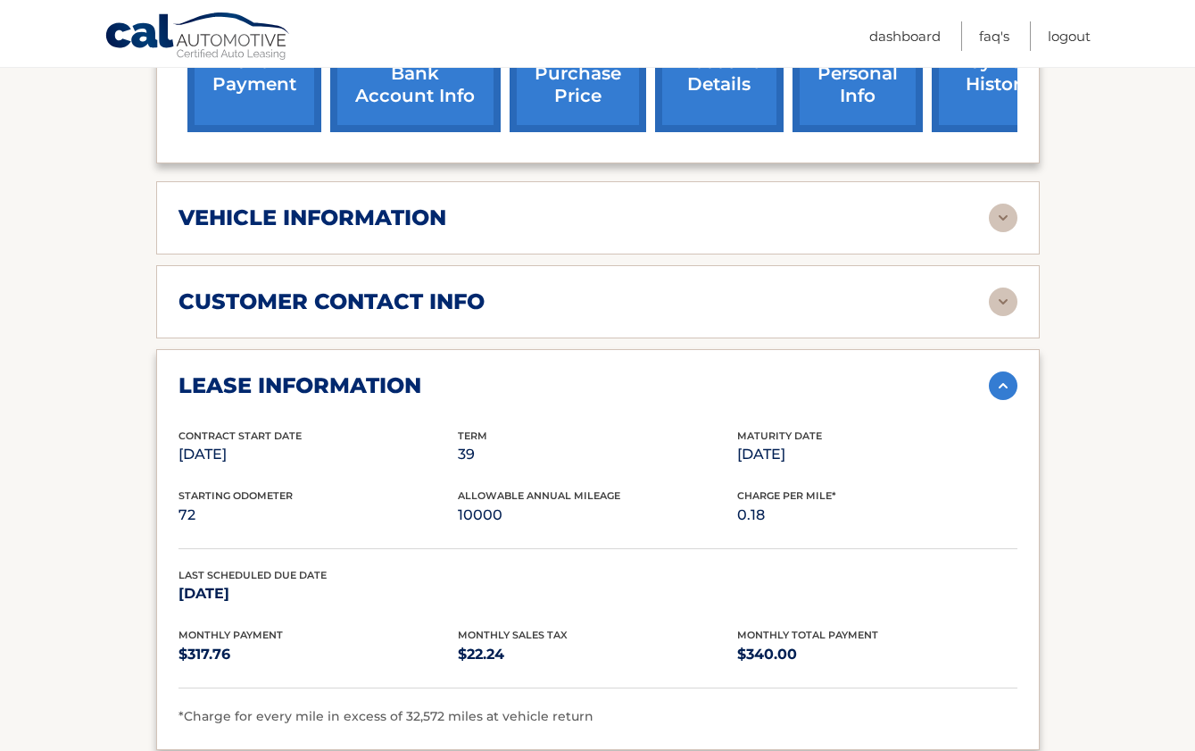
click at [488, 502] on p "10000" at bounding box center [597, 514] width 279 height 25
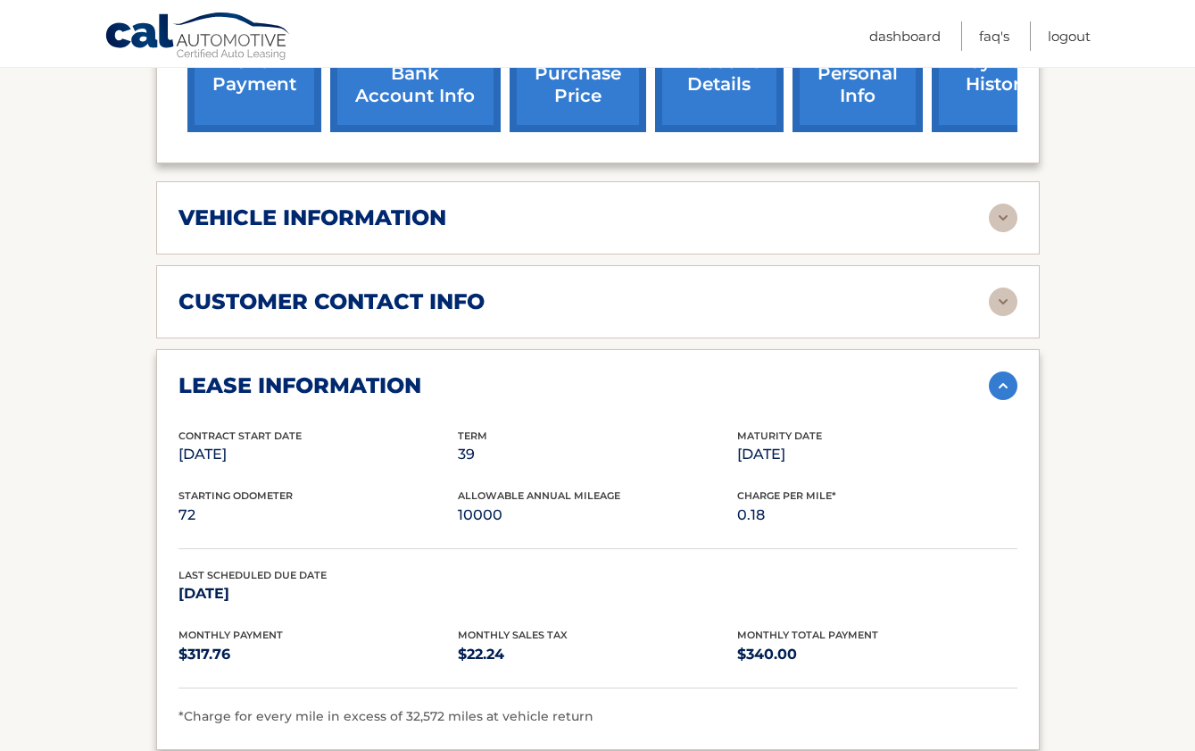
click at [834, 489] on span "Charge Per Mile*" at bounding box center [786, 495] width 99 height 12
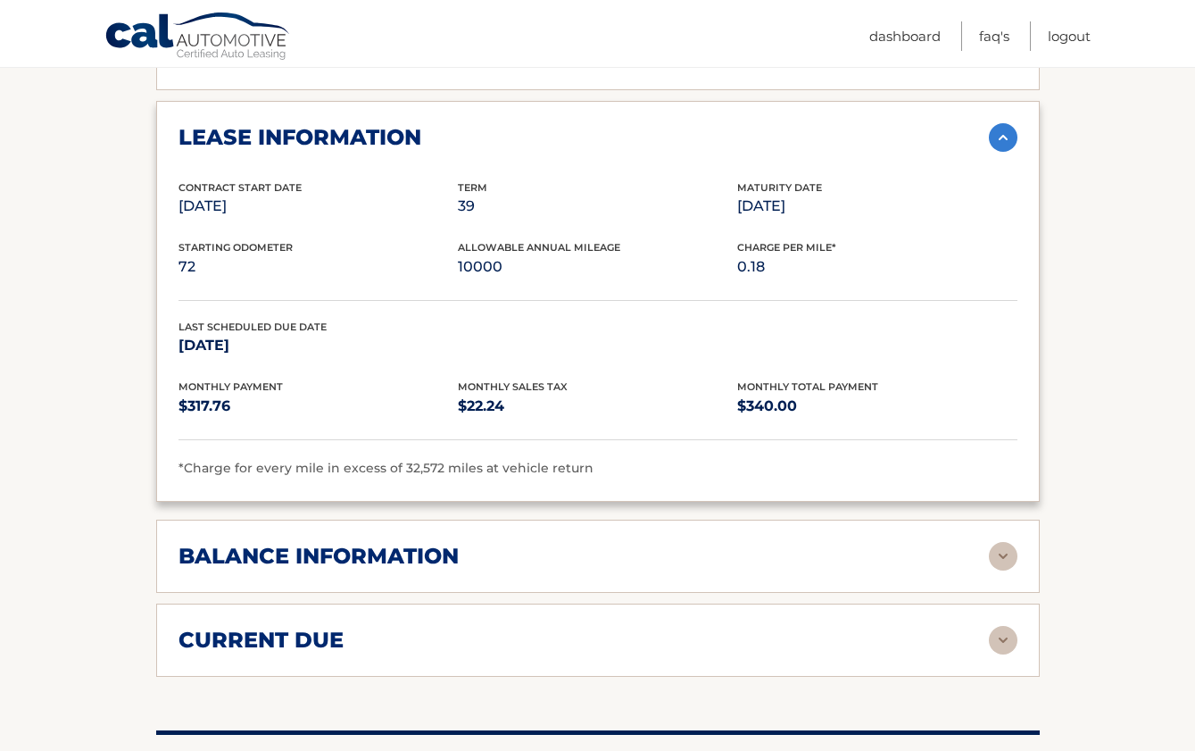
scroll to position [935, 0]
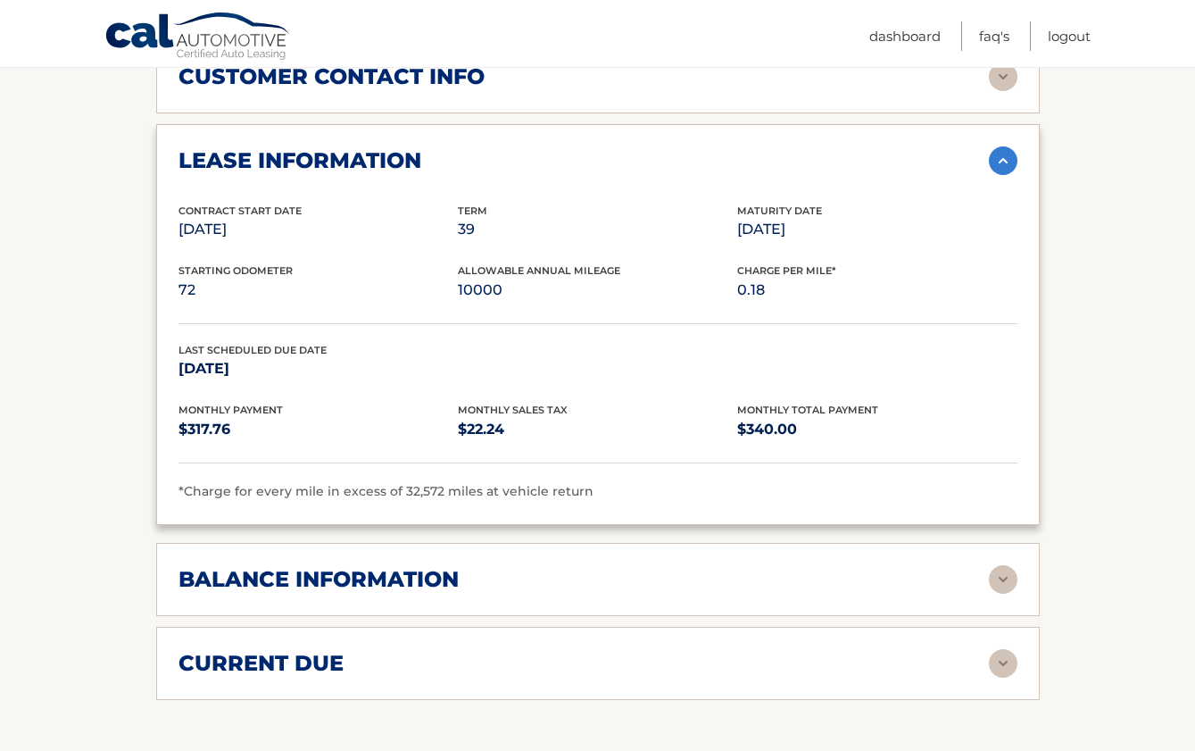
click at [1003, 565] on img at bounding box center [1003, 579] width 29 height 29
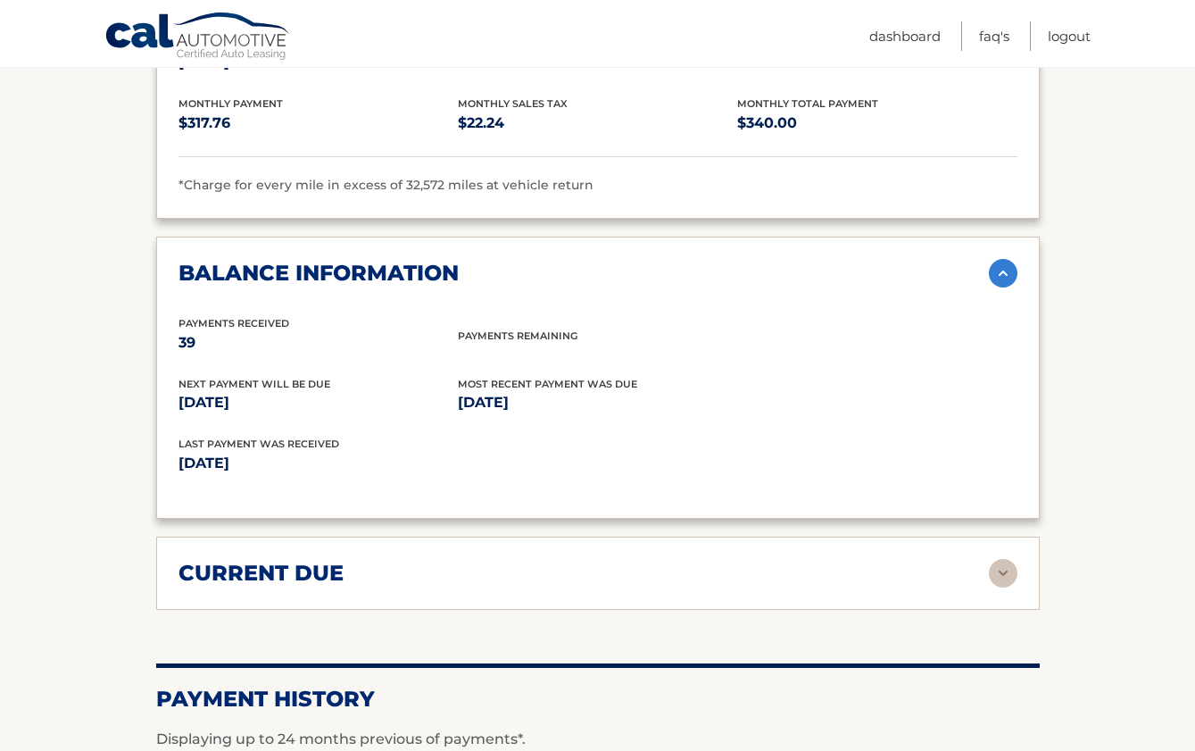
scroll to position [1251, 0]
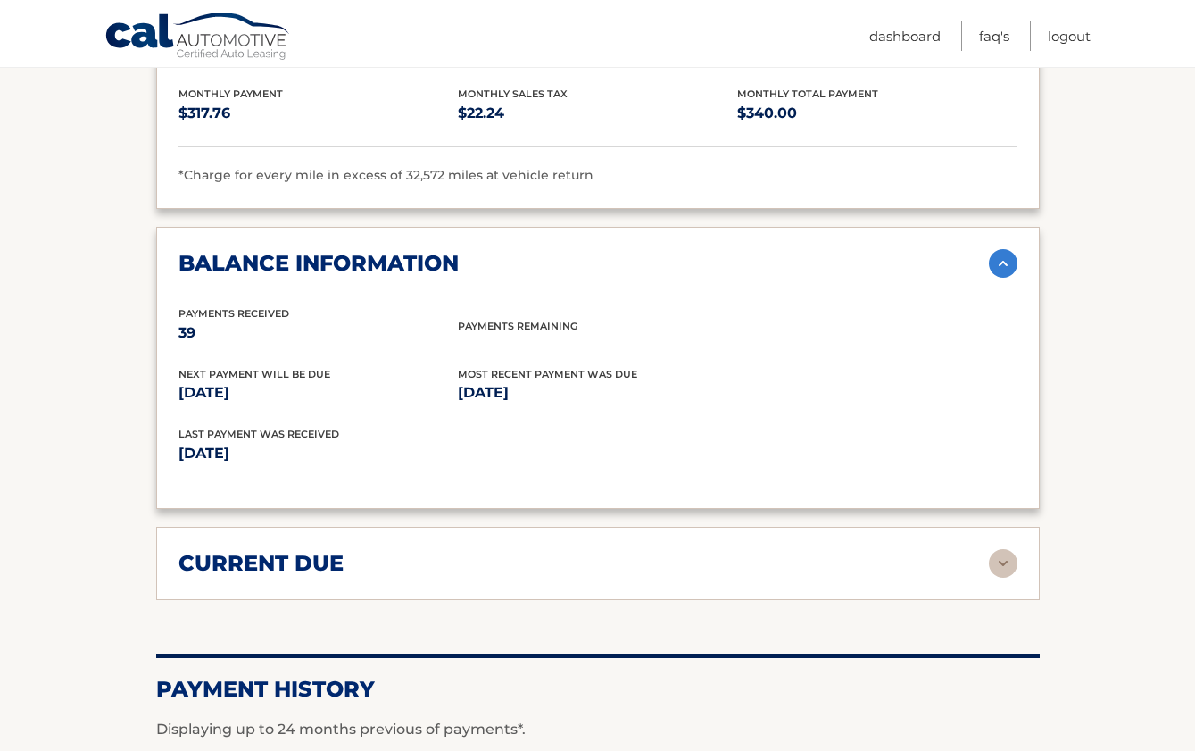
click at [1008, 549] on img at bounding box center [1003, 563] width 29 height 29
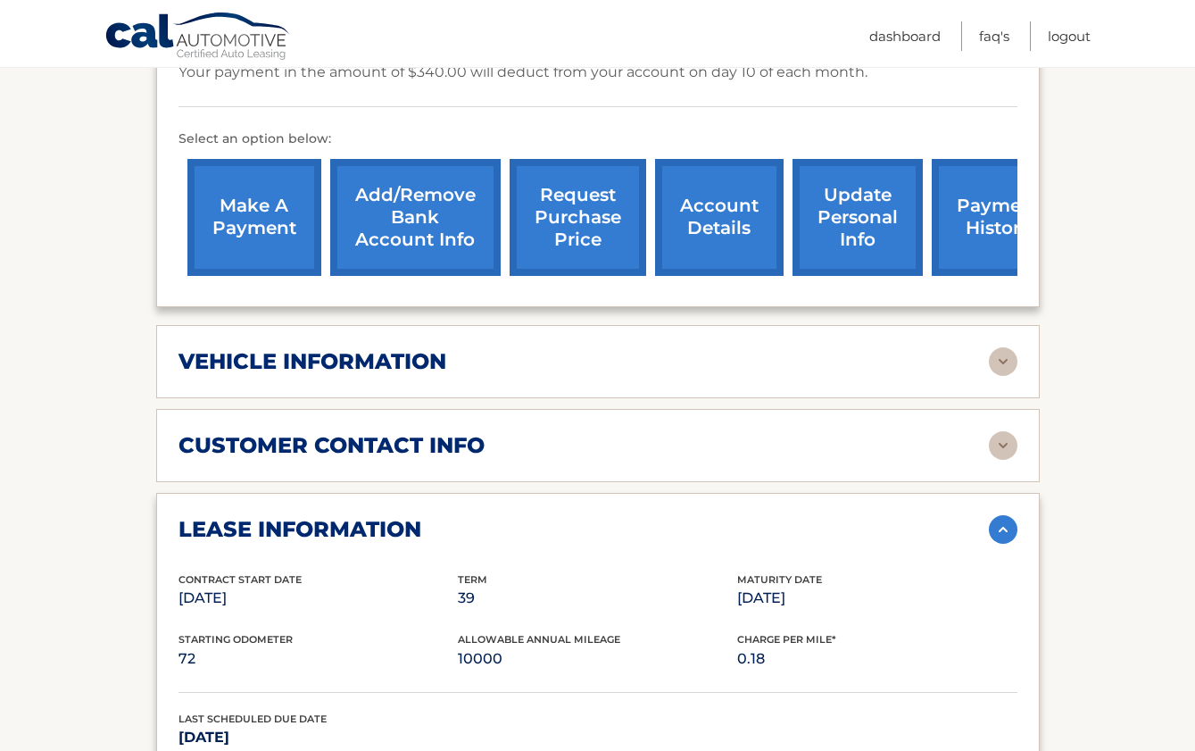
scroll to position [524, 0]
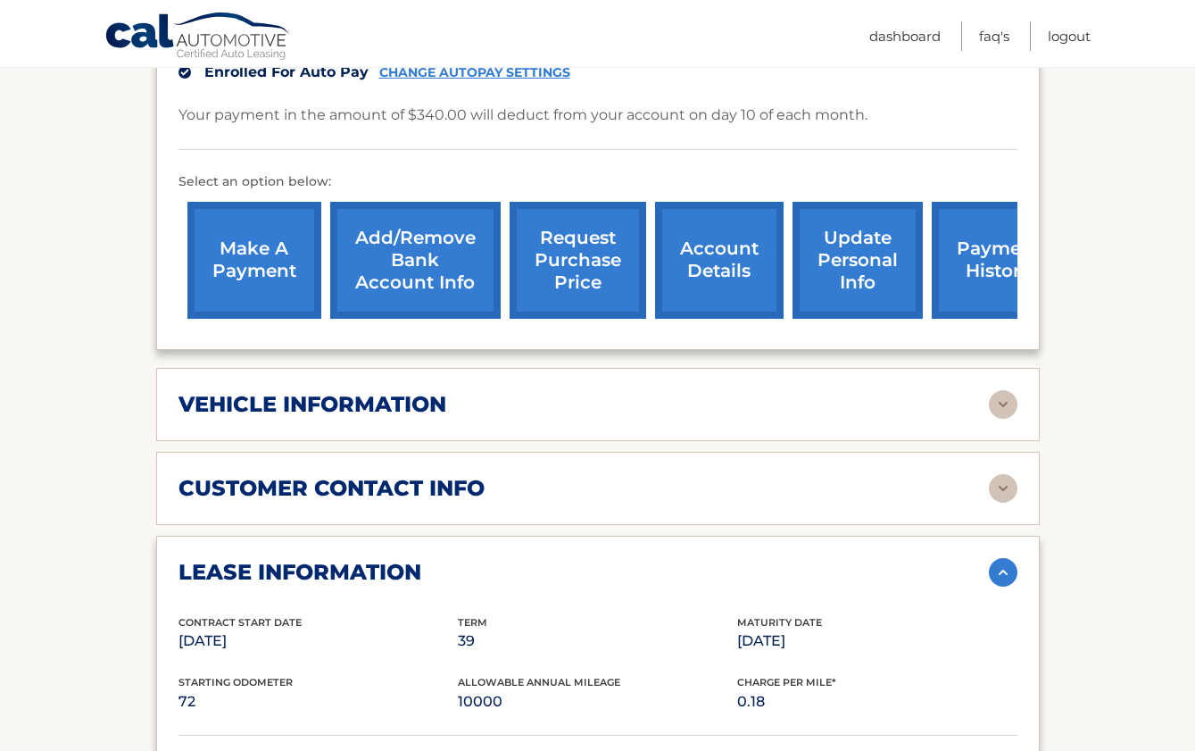
click at [999, 474] on img at bounding box center [1003, 488] width 29 height 29
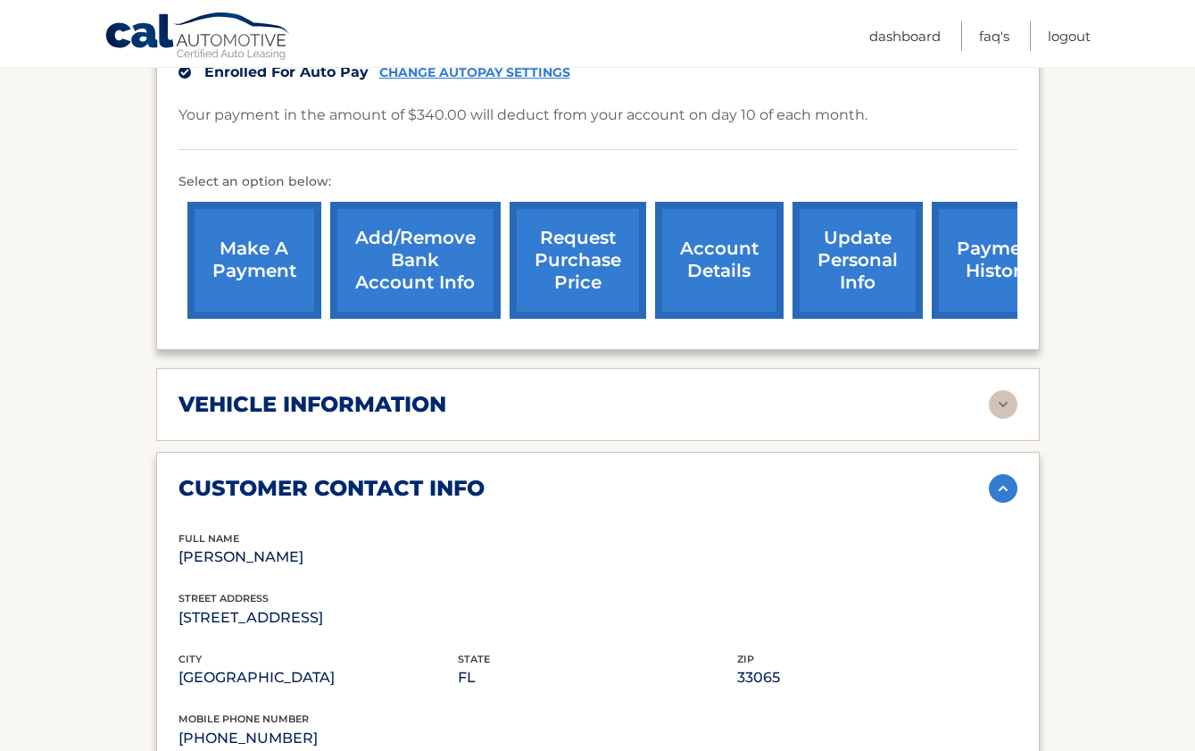
click at [1011, 390] on img at bounding box center [1003, 404] width 29 height 29
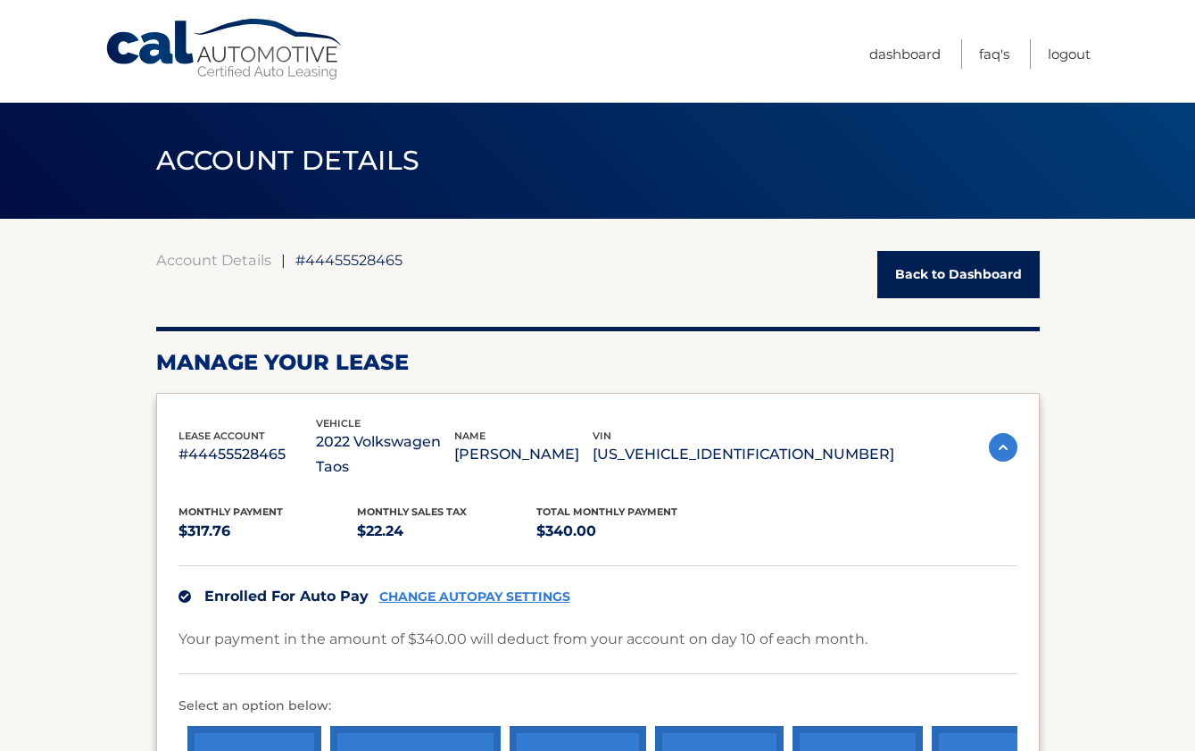
scroll to position [0, 0]
